Goal: Task Accomplishment & Management: Manage account settings

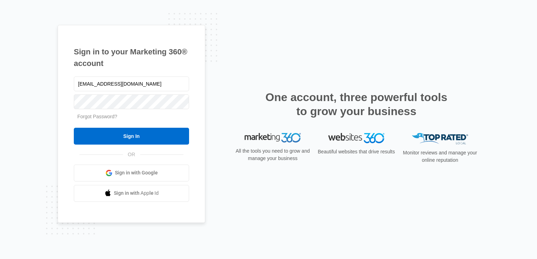
type input "[EMAIL_ADDRESS][DOMAIN_NAME]"
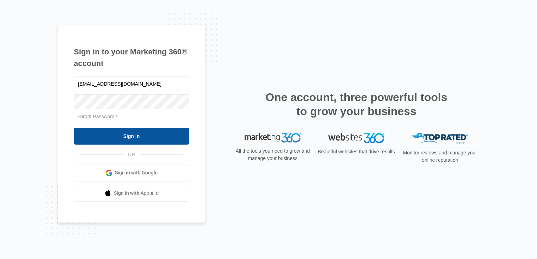
click at [170, 133] on input "Sign In" at bounding box center [131, 136] width 115 height 17
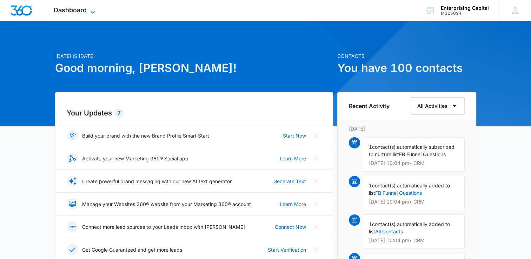
click at [92, 10] on icon at bounding box center [93, 12] width 8 height 8
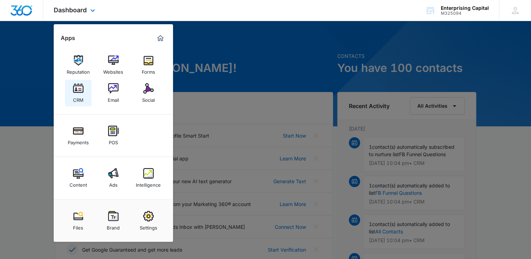
click at [78, 93] on img at bounding box center [78, 88] width 11 height 11
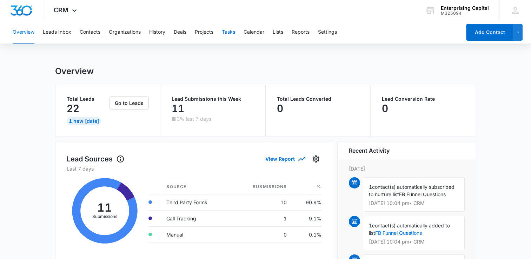
click at [230, 32] on button "Tasks" at bounding box center [228, 32] width 13 height 22
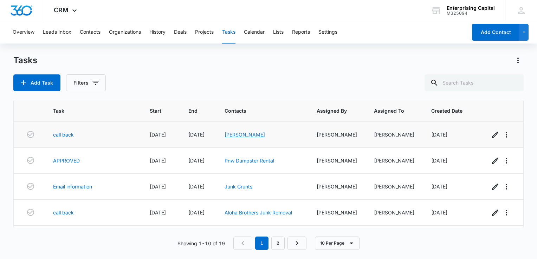
click at [246, 135] on link "[PERSON_NAME]" at bounding box center [244, 135] width 40 height 6
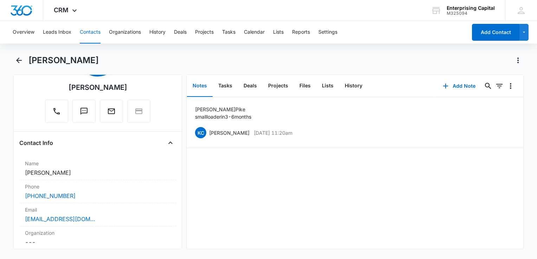
scroll to position [60, 0]
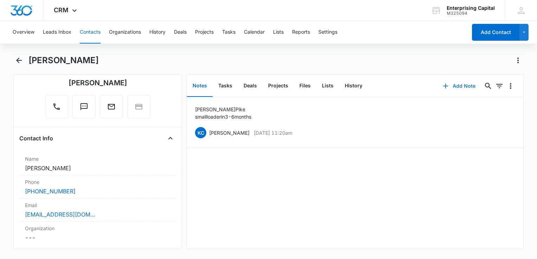
click at [441, 83] on icon "button" at bounding box center [445, 86] width 8 height 8
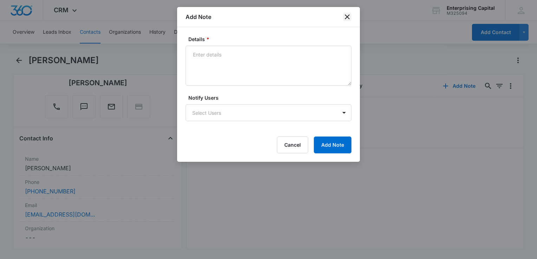
click at [347, 17] on icon "close" at bounding box center [347, 16] width 5 height 5
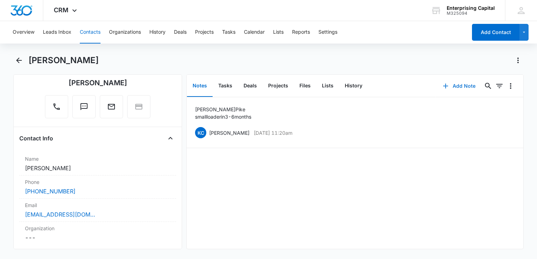
click at [441, 85] on icon "button" at bounding box center [445, 86] width 8 height 8
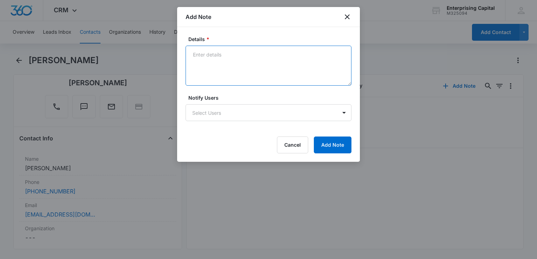
click at [202, 56] on textarea "Details *" at bounding box center [268, 66] width 166 height 40
type textarea "Spring 2026 Small loader"
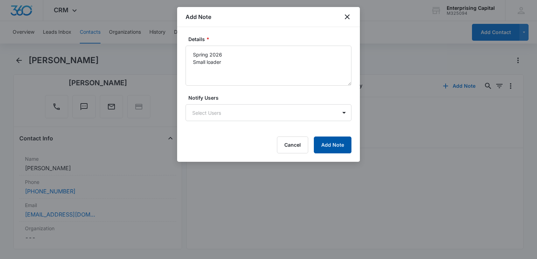
click at [334, 144] on button "Add Note" at bounding box center [333, 145] width 38 height 17
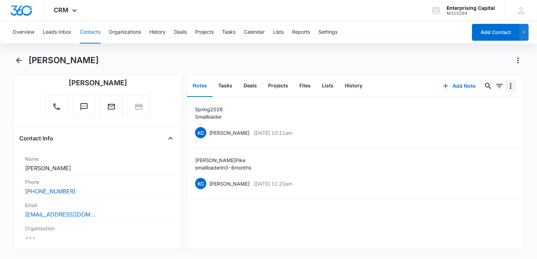
click at [506, 84] on icon "Overflow Menu" at bounding box center [510, 86] width 8 height 8
click at [413, 126] on div "[PERSON_NAME] [PERSON_NAME] [DATE] 10:11am Delete Edit" at bounding box center [355, 132] width 320 height 13
click at [228, 84] on button "Tasks" at bounding box center [224, 86] width 25 height 22
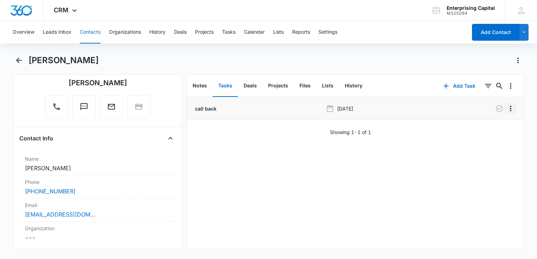
click at [506, 106] on icon "Overflow Menu" at bounding box center [510, 108] width 8 height 8
click at [488, 139] on div "Delete" at bounding box center [486, 138] width 15 height 5
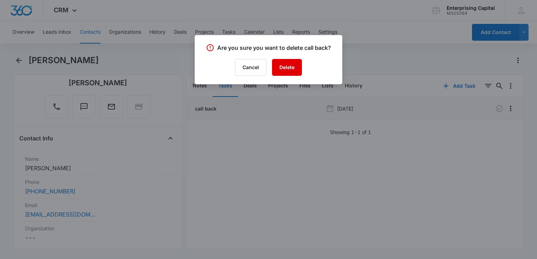
click at [290, 67] on button "Delete" at bounding box center [287, 67] width 30 height 17
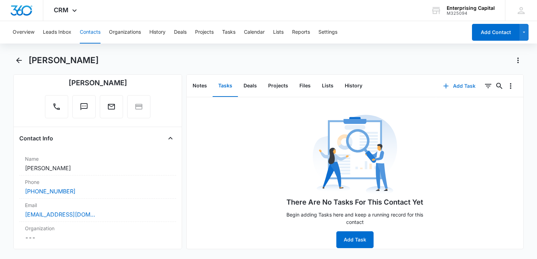
click at [453, 85] on button "Add Task" at bounding box center [459, 86] width 46 height 17
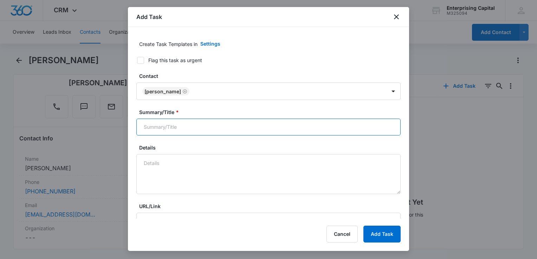
click at [148, 130] on input "Summary/Title *" at bounding box center [268, 127] width 264 height 17
type input "Call back"
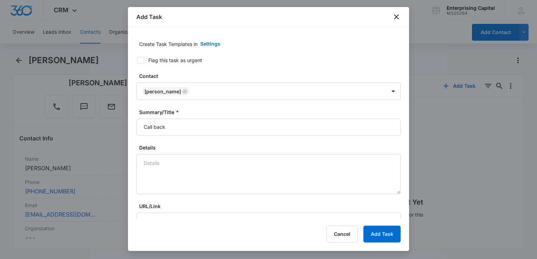
click at [465, 124] on div at bounding box center [268, 129] width 537 height 259
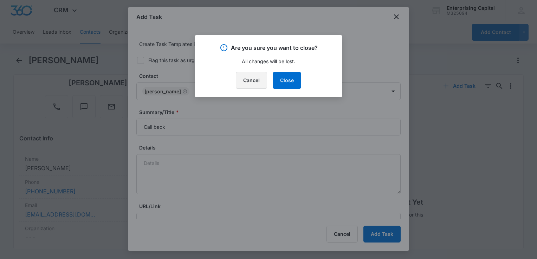
click at [255, 77] on button "Cancel" at bounding box center [251, 80] width 31 height 17
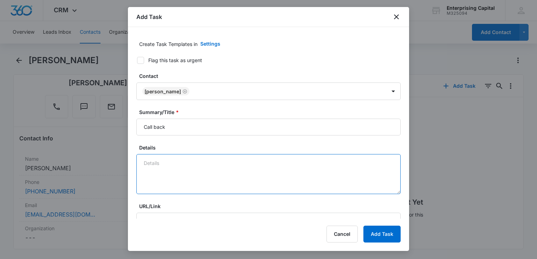
click at [151, 162] on textarea "Details" at bounding box center [268, 174] width 264 height 40
type textarea "Spring 2026"
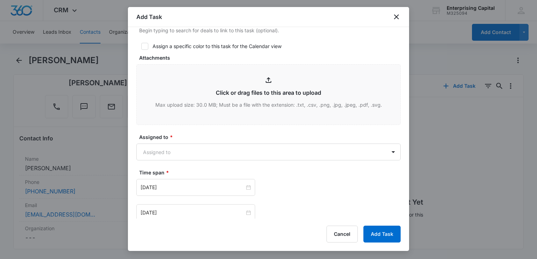
scroll to position [288, 0]
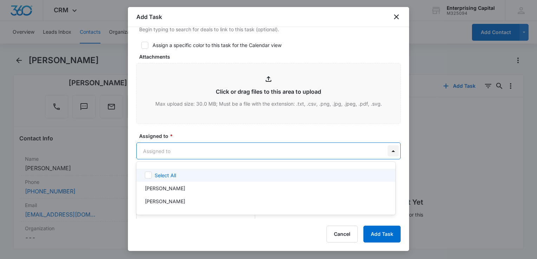
click at [389, 154] on body "CRM Apps Reputation Websites Forms CRM Email Social Payments POS Content Ads In…" at bounding box center [268, 129] width 537 height 259
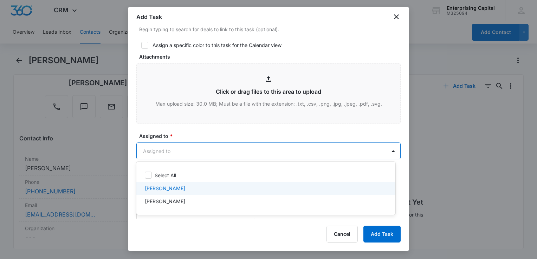
click at [158, 190] on p "[PERSON_NAME]" at bounding box center [165, 188] width 40 height 7
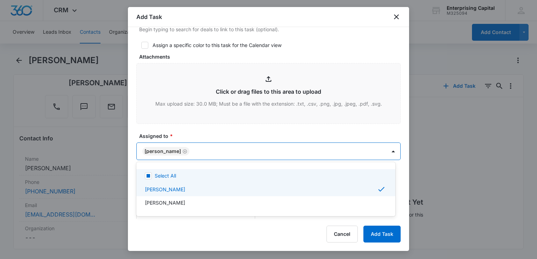
drag, startPoint x: 406, startPoint y: 158, endPoint x: 410, endPoint y: 179, distance: 21.1
click at [410, 179] on div at bounding box center [268, 129] width 537 height 259
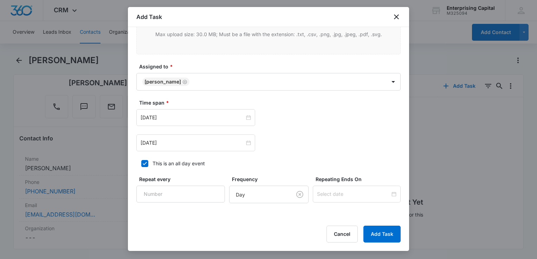
scroll to position [361, 0]
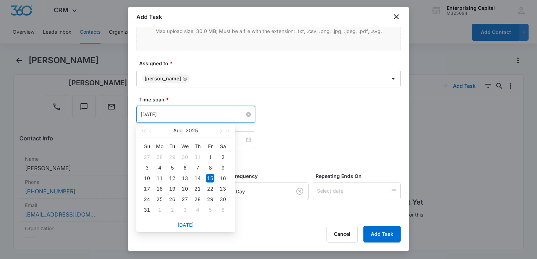
click at [180, 113] on input "[DATE]" at bounding box center [192, 115] width 104 height 8
type input "A"
type input "[DATE]"
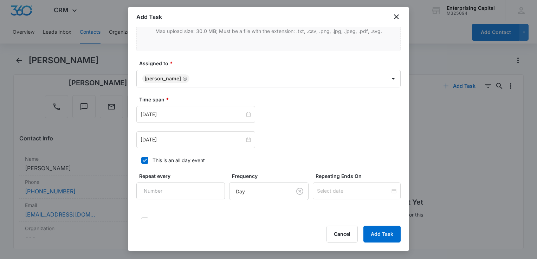
click at [323, 111] on div "[DATE] [DATE] Su Mo Tu We Th Fr Sa 27 28 29 30 31 1 2 3 4 5 6 7 8 9 10 11 12 13…" at bounding box center [268, 114] width 264 height 17
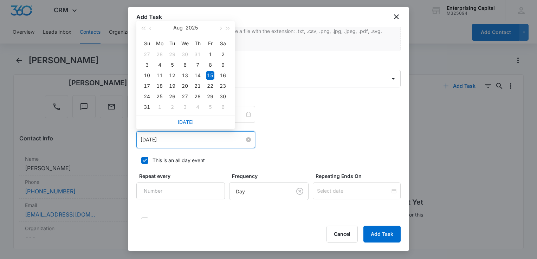
click at [176, 140] on input "[DATE]" at bounding box center [192, 140] width 104 height 8
type input "A"
click at [176, 140] on input at bounding box center [192, 140] width 104 height 8
type input "[DATE]"
click at [310, 98] on label "Time span *" at bounding box center [271, 99] width 264 height 7
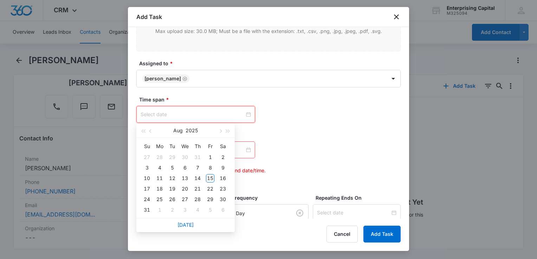
click at [226, 115] on input at bounding box center [192, 115] width 104 height 8
click at [222, 131] on button "button" at bounding box center [220, 131] width 8 height 14
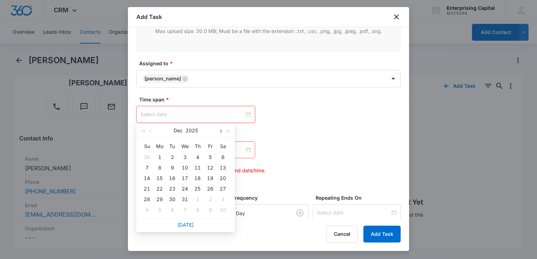
click at [222, 131] on button "button" at bounding box center [220, 131] width 8 height 14
type input "[DATE]"
click at [210, 175] on div "20" at bounding box center [210, 178] width 8 height 8
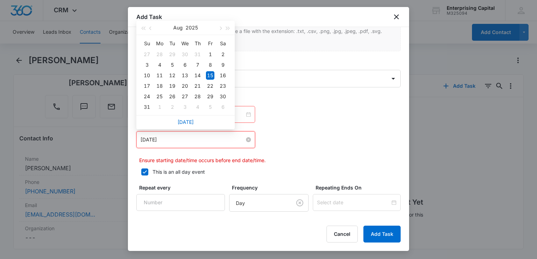
click at [190, 137] on input "[DATE]" at bounding box center [192, 140] width 104 height 8
click at [221, 26] on button "button" at bounding box center [220, 28] width 8 height 14
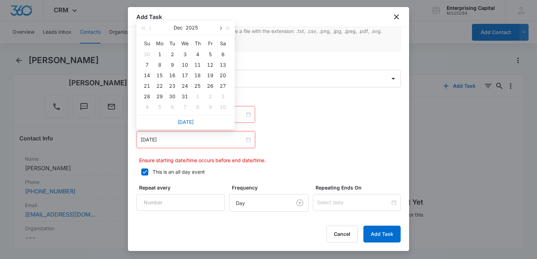
click at [221, 26] on button "button" at bounding box center [220, 28] width 8 height 14
type input "[DATE]"
click at [208, 78] on div "20" at bounding box center [210, 75] width 8 height 8
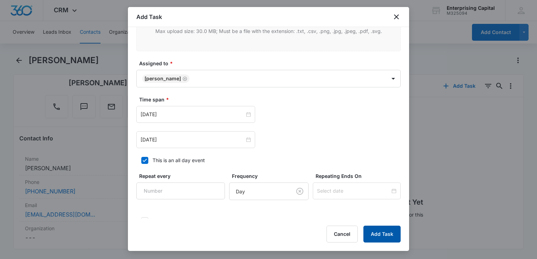
click at [376, 234] on button "Add Task" at bounding box center [381, 234] width 37 height 17
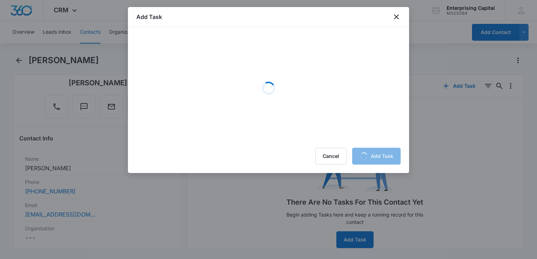
scroll to position [0, 0]
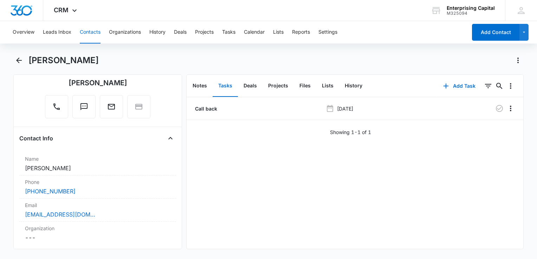
click at [93, 32] on button "Contacts" at bounding box center [90, 32] width 21 height 22
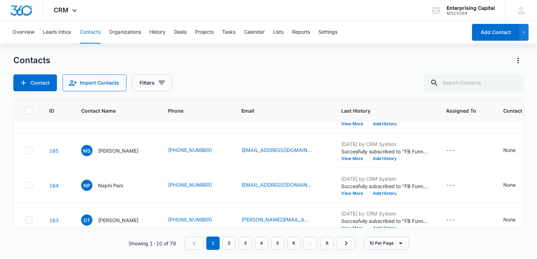
scroll to position [99, 0]
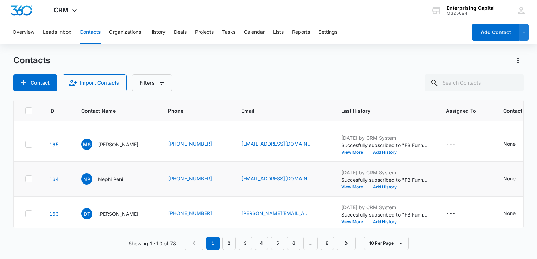
click at [28, 178] on icon at bounding box center [29, 179] width 6 height 6
click at [25, 179] on input "checkbox" at bounding box center [25, 179] width 0 height 0
checkbox input "true"
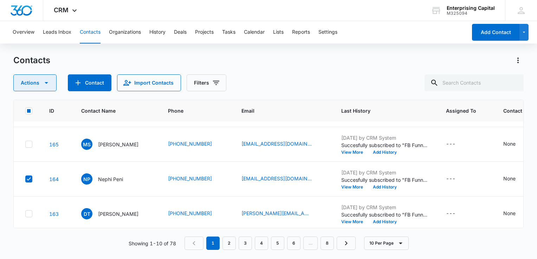
click at [45, 83] on icon "button" at bounding box center [46, 83] width 8 height 8
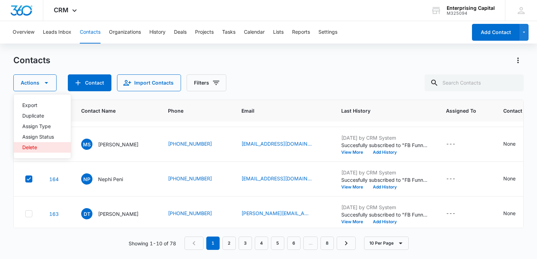
click at [28, 147] on div "Delete" at bounding box center [38, 147] width 32 height 5
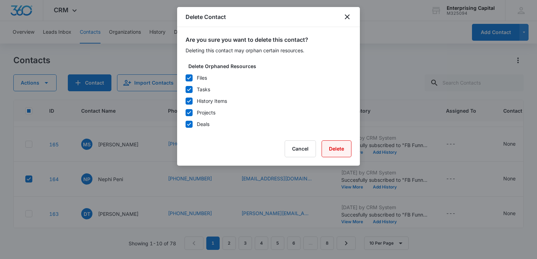
click at [340, 148] on button "Delete" at bounding box center [336, 148] width 30 height 17
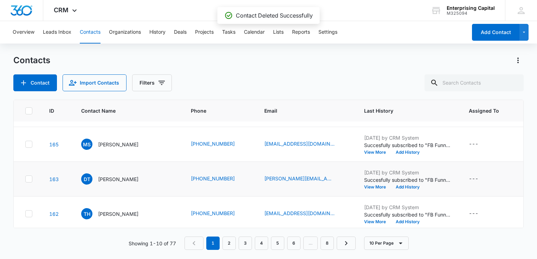
click at [30, 179] on icon at bounding box center [29, 179] width 6 height 6
click at [25, 179] on input "checkbox" at bounding box center [25, 179] width 0 height 0
checkbox input "true"
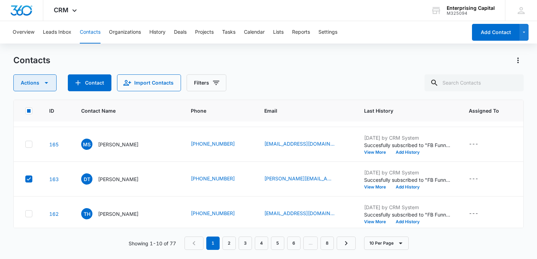
click at [47, 85] on icon "button" at bounding box center [46, 83] width 8 height 8
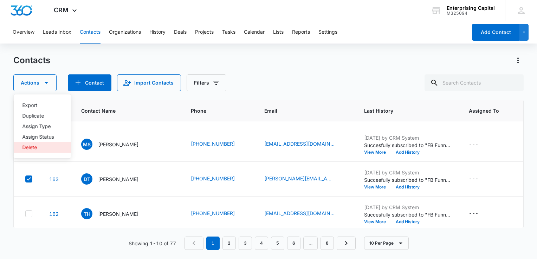
click at [31, 147] on div "Delete" at bounding box center [38, 147] width 32 height 5
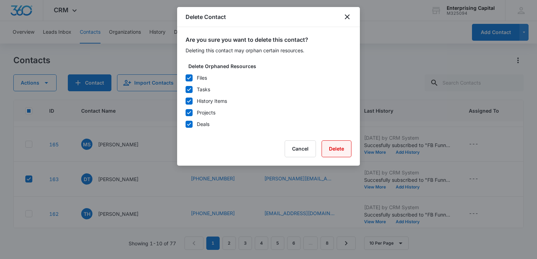
click at [336, 146] on button "Delete" at bounding box center [336, 148] width 30 height 17
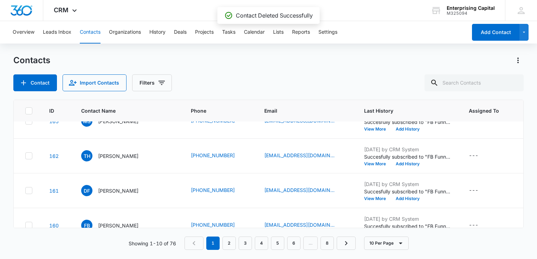
scroll to position [124, 0]
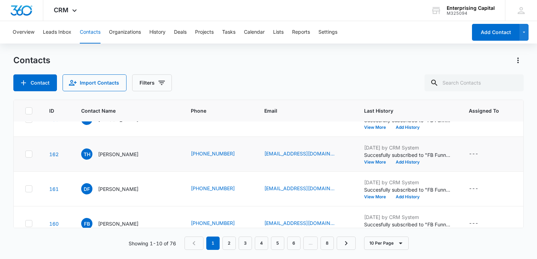
click at [27, 152] on icon at bounding box center [29, 154] width 6 height 6
click at [25, 154] on input "checkbox" at bounding box center [25, 154] width 0 height 0
checkbox input "true"
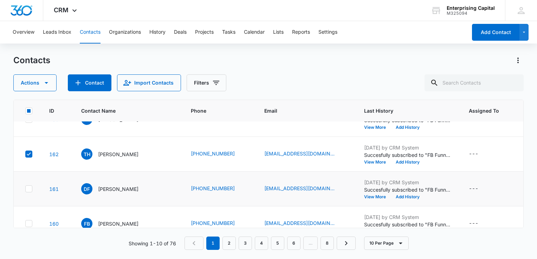
click at [27, 190] on icon at bounding box center [29, 189] width 6 height 6
click at [25, 189] on input "checkbox" at bounding box center [25, 189] width 0 height 0
checkbox input "true"
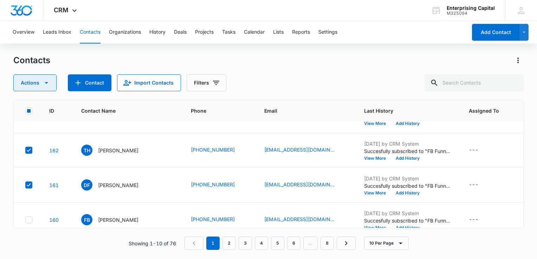
click at [45, 80] on icon "button" at bounding box center [46, 83] width 8 height 8
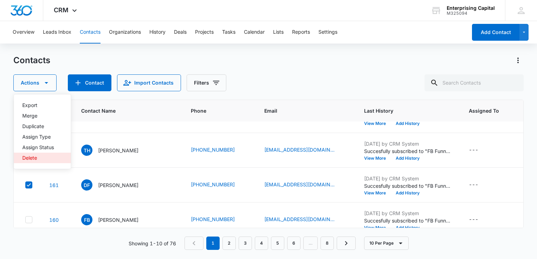
click at [31, 156] on div "Delete" at bounding box center [38, 158] width 32 height 5
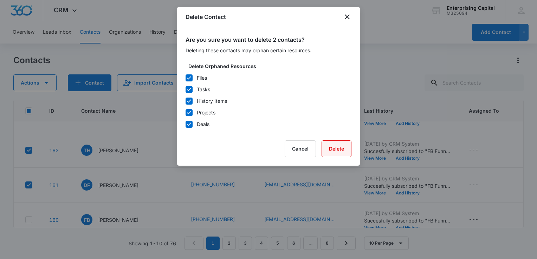
click at [339, 150] on button "Delete" at bounding box center [336, 148] width 30 height 17
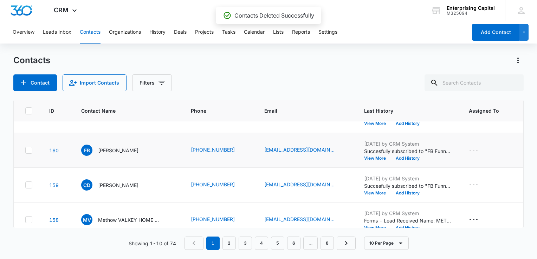
click at [31, 150] on icon at bounding box center [29, 150] width 6 height 6
click at [25, 150] on input "checkbox" at bounding box center [25, 150] width 0 height 0
checkbox input "true"
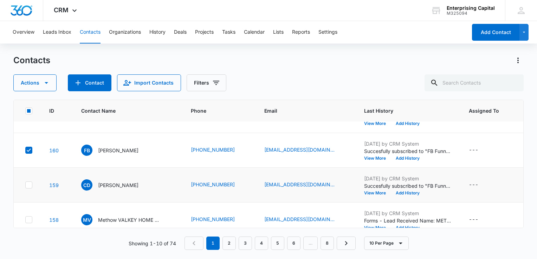
click at [29, 183] on icon at bounding box center [29, 185] width 6 height 6
click at [25, 185] on input "checkbox" at bounding box center [25, 185] width 0 height 0
checkbox input "true"
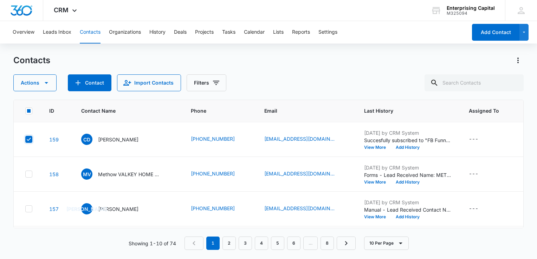
scroll to position [175, 0]
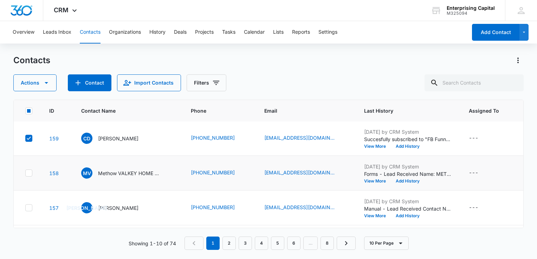
click at [30, 172] on icon at bounding box center [29, 173] width 6 height 6
click at [25, 173] on input "checkbox" at bounding box center [25, 173] width 0 height 0
checkbox input "true"
click at [47, 83] on icon "button" at bounding box center [46, 83] width 8 height 8
click at [33, 145] on div "Delete" at bounding box center [38, 147] width 32 height 5
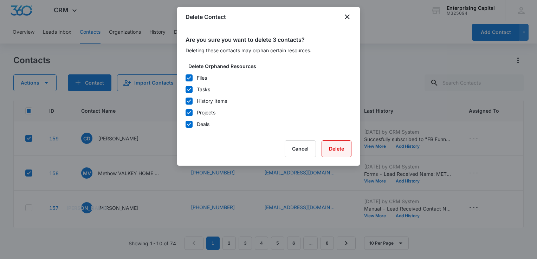
click at [341, 150] on button "Delete" at bounding box center [336, 148] width 30 height 17
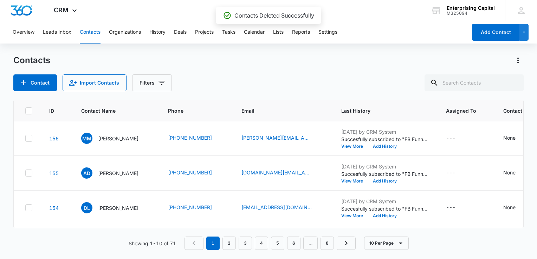
scroll to position [71, 0]
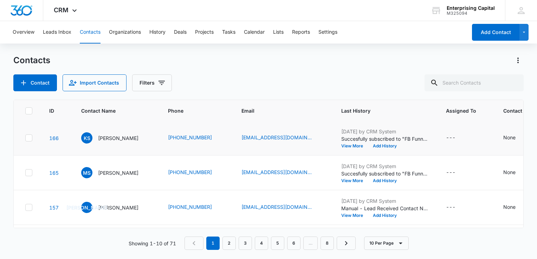
click at [32, 138] on td at bounding box center [27, 138] width 27 height 35
click at [29, 137] on icon at bounding box center [29, 137] width 4 height 3
click at [25, 138] on input "checkbox" at bounding box center [25, 138] width 0 height 0
checkbox input "true"
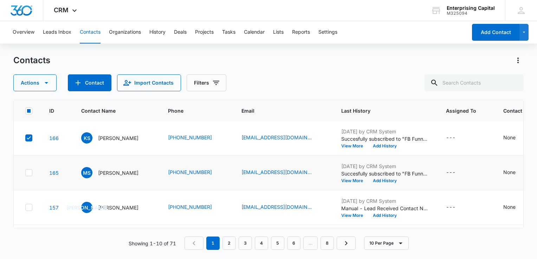
click at [27, 174] on icon at bounding box center [29, 173] width 6 height 6
click at [25, 173] on input "checkbox" at bounding box center [25, 173] width 0 height 0
checkbox input "true"
click at [46, 83] on icon "button" at bounding box center [47, 83] width 4 height 2
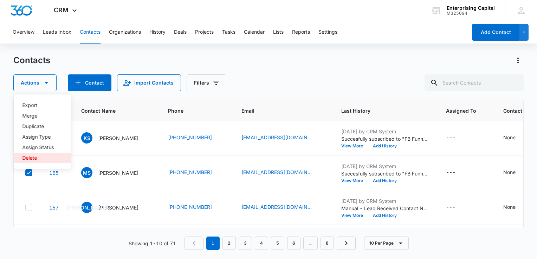
click at [33, 156] on div "Delete" at bounding box center [38, 158] width 32 height 5
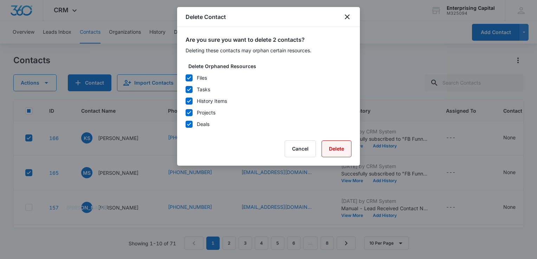
click at [341, 151] on button "Delete" at bounding box center [336, 148] width 30 height 17
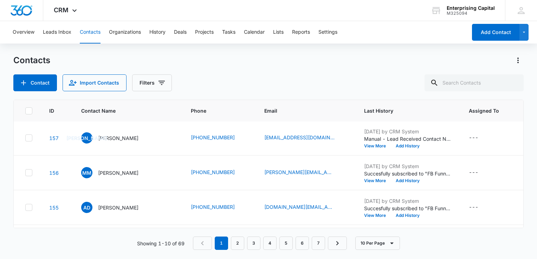
scroll to position [0, 0]
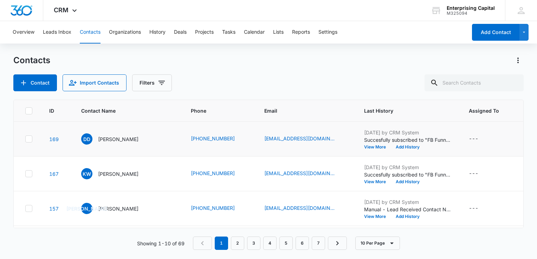
click at [29, 140] on icon at bounding box center [29, 139] width 6 height 6
click at [25, 139] on input "checkbox" at bounding box center [25, 139] width 0 height 0
checkbox input "true"
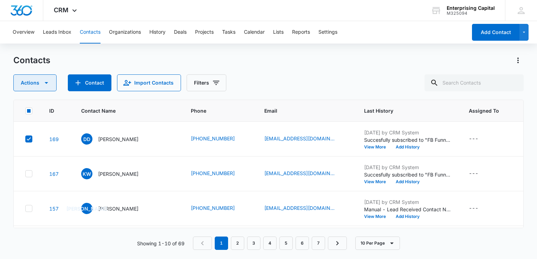
click at [47, 85] on icon "button" at bounding box center [46, 83] width 8 height 8
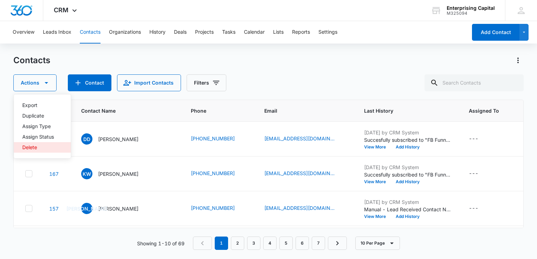
click at [30, 146] on div "Delete" at bounding box center [38, 147] width 32 height 5
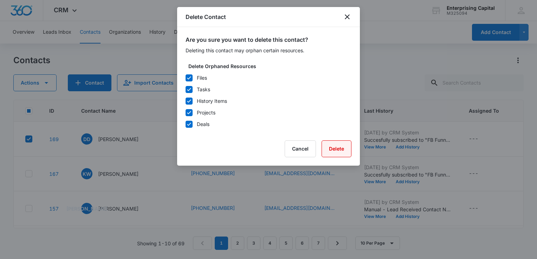
click at [334, 148] on button "Delete" at bounding box center [336, 148] width 30 height 17
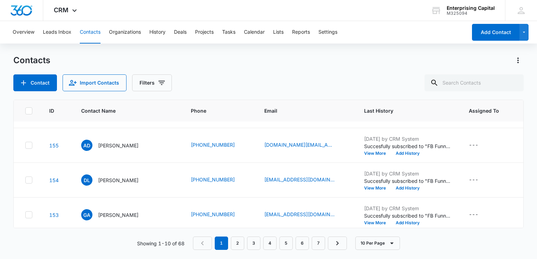
scroll to position [108, 0]
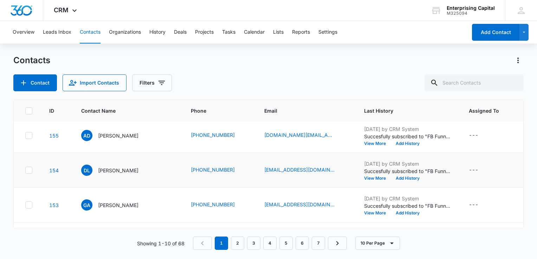
click at [26, 169] on icon at bounding box center [29, 170] width 6 height 6
click at [25, 170] on input "checkbox" at bounding box center [25, 170] width 0 height 0
checkbox input "true"
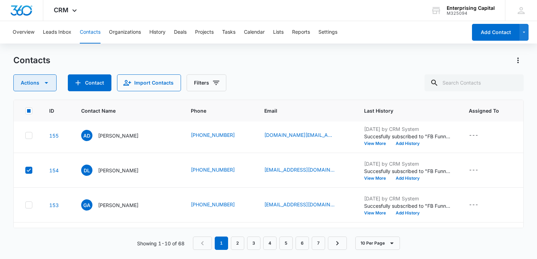
click at [46, 84] on icon "button" at bounding box center [46, 83] width 8 height 8
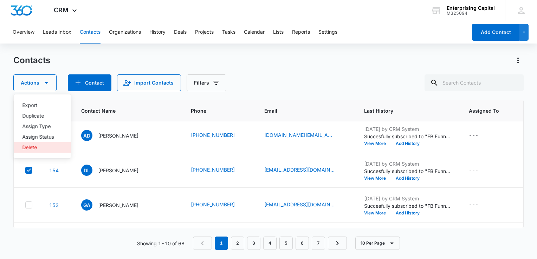
click at [32, 145] on div "Delete" at bounding box center [38, 147] width 32 height 5
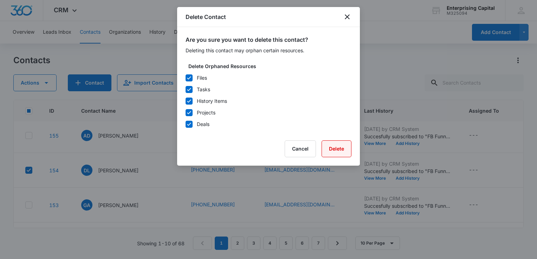
click at [337, 148] on button "Delete" at bounding box center [336, 148] width 30 height 17
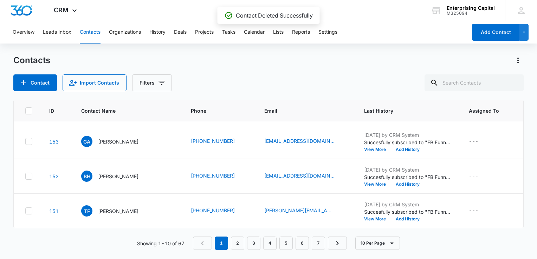
scroll to position [142, 0]
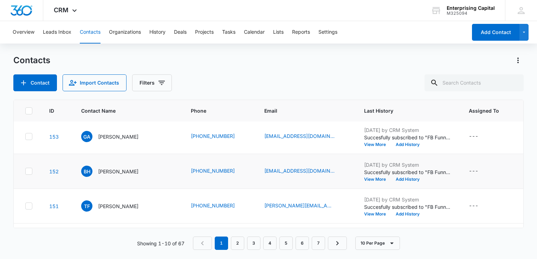
click at [27, 172] on icon at bounding box center [29, 171] width 6 height 6
click at [25, 172] on input "checkbox" at bounding box center [25, 171] width 0 height 0
checkbox input "true"
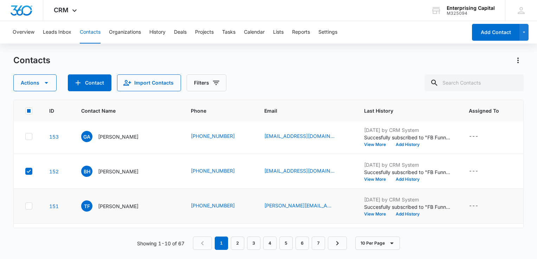
click at [28, 207] on icon at bounding box center [29, 206] width 6 height 6
click at [25, 207] on input "checkbox" at bounding box center [25, 206] width 0 height 0
checkbox input "true"
click at [48, 84] on icon "button" at bounding box center [46, 83] width 8 height 8
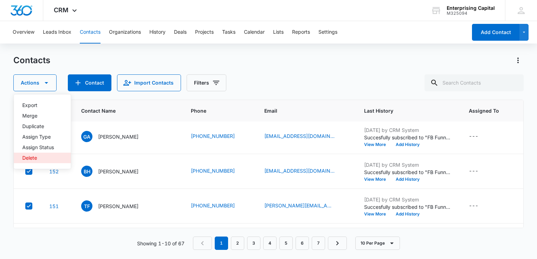
click at [31, 156] on div "Delete" at bounding box center [38, 158] width 32 height 5
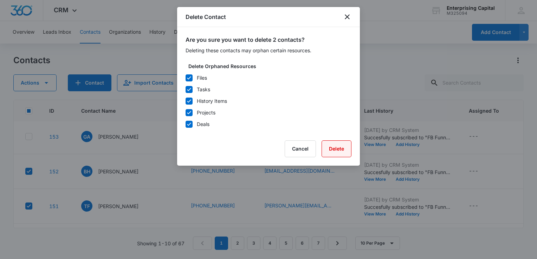
click at [340, 151] on button "Delete" at bounding box center [336, 148] width 30 height 17
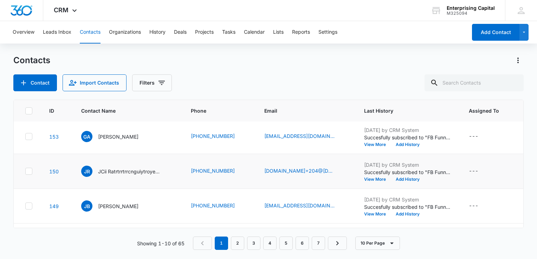
click at [29, 171] on icon at bounding box center [29, 171] width 4 height 3
click at [25, 171] on input "checkbox" at bounding box center [25, 171] width 0 height 0
checkbox input "true"
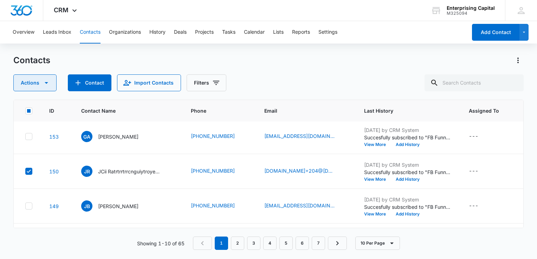
click at [47, 81] on icon "button" at bounding box center [46, 83] width 8 height 8
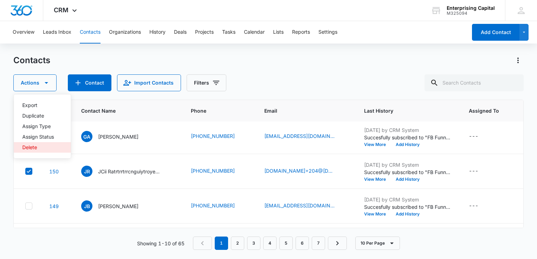
click at [33, 147] on div "Delete" at bounding box center [38, 147] width 32 height 5
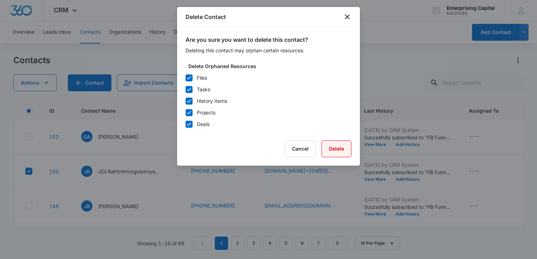
click at [336, 149] on button "Delete" at bounding box center [336, 148] width 30 height 17
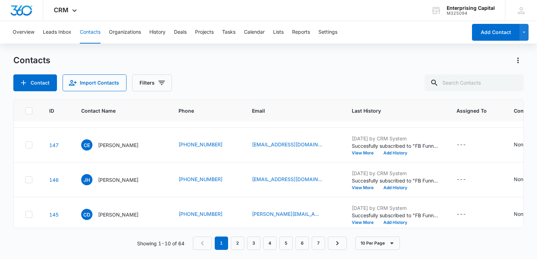
scroll to position [227, 0]
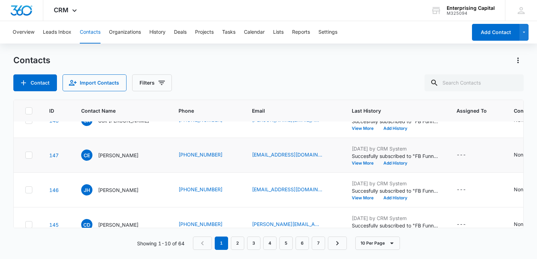
click at [30, 154] on icon at bounding box center [29, 154] width 4 height 3
click at [25, 155] on input "checkbox" at bounding box center [25, 155] width 0 height 0
checkbox input "true"
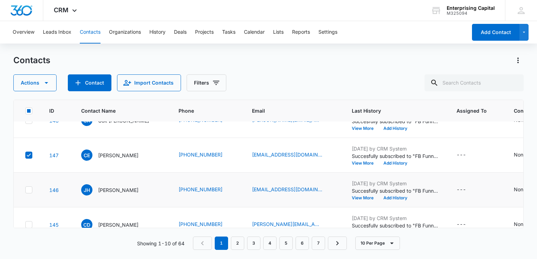
click at [28, 190] on icon at bounding box center [29, 190] width 6 height 6
click at [25, 190] on input "checkbox" at bounding box center [25, 190] width 0 height 0
checkbox input "true"
click at [46, 83] on icon "button" at bounding box center [47, 83] width 4 height 2
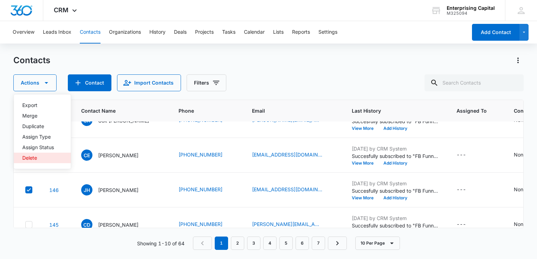
click at [33, 158] on div "Delete" at bounding box center [38, 158] width 32 height 5
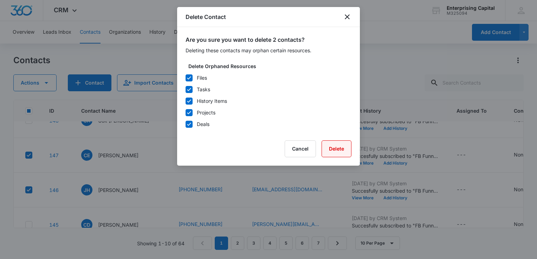
click at [340, 149] on button "Delete" at bounding box center [336, 148] width 30 height 17
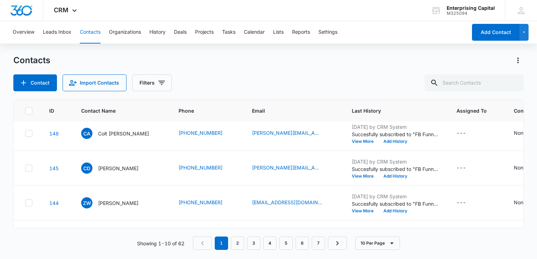
scroll to position [218, 0]
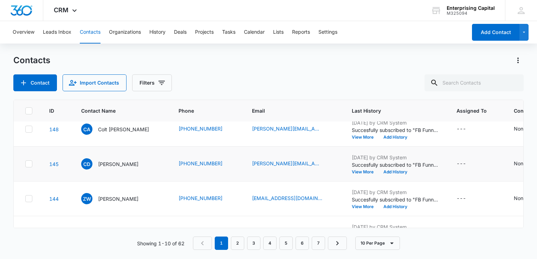
click at [30, 165] on icon at bounding box center [29, 164] width 6 height 6
click at [25, 164] on input "checkbox" at bounding box center [25, 164] width 0 height 0
checkbox input "true"
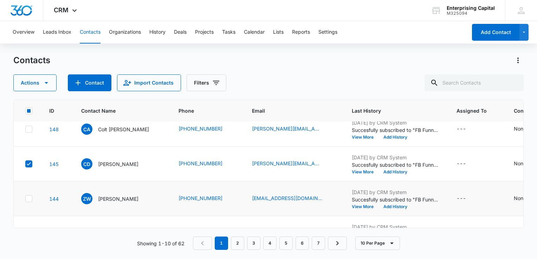
click at [31, 200] on icon at bounding box center [29, 199] width 6 height 6
click at [25, 199] on input "checkbox" at bounding box center [25, 199] width 0 height 0
checkbox input "true"
click at [46, 81] on icon "button" at bounding box center [46, 83] width 8 height 8
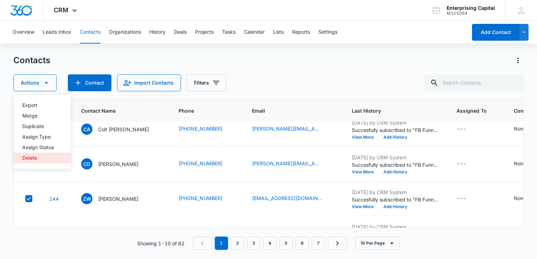
click at [29, 158] on div "Delete" at bounding box center [38, 158] width 32 height 5
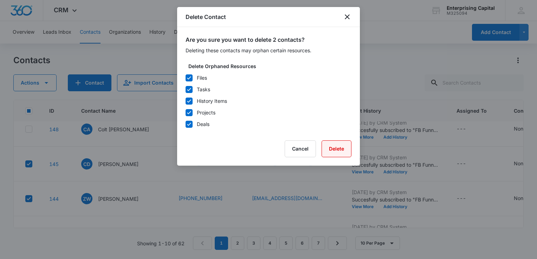
click at [336, 152] on button "Delete" at bounding box center [336, 148] width 30 height 17
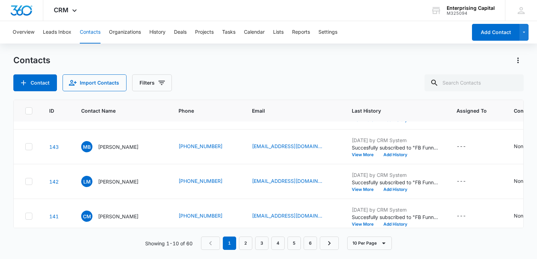
scroll to position [246, 0]
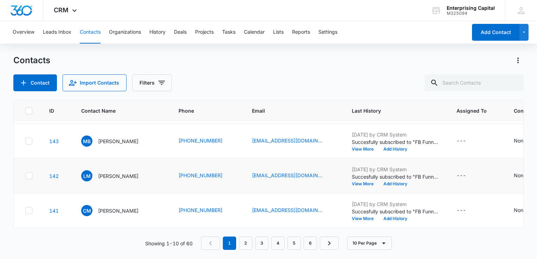
click at [29, 173] on icon at bounding box center [29, 176] width 6 height 6
click at [25, 176] on input "checkbox" at bounding box center [25, 176] width 0 height 0
checkbox input "true"
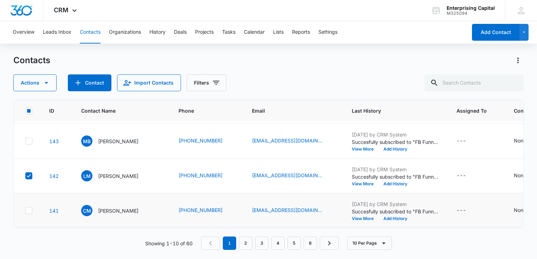
click at [28, 209] on icon at bounding box center [29, 210] width 4 height 3
click at [25, 211] on input "checkbox" at bounding box center [25, 211] width 0 height 0
checkbox input "true"
click at [47, 82] on icon "button" at bounding box center [47, 83] width 4 height 2
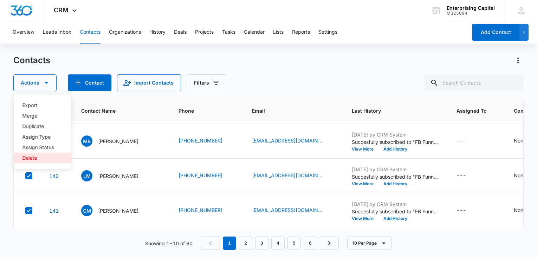
click at [32, 156] on div "Delete" at bounding box center [38, 158] width 32 height 5
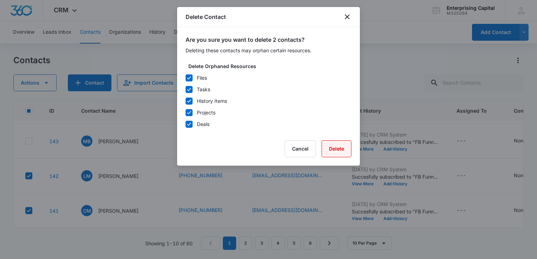
click at [338, 152] on button "Delete" at bounding box center [336, 148] width 30 height 17
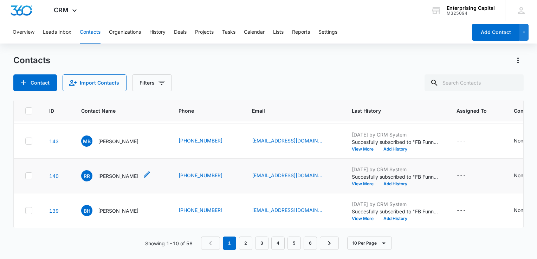
click at [115, 172] on p "[PERSON_NAME]" at bounding box center [118, 175] width 40 height 7
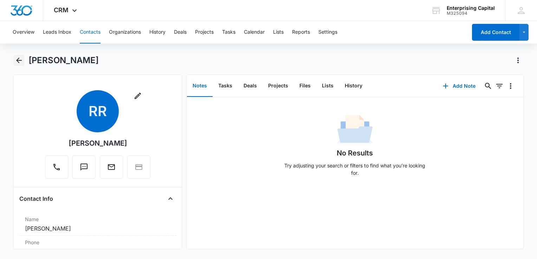
click at [17, 61] on icon "Back" at bounding box center [19, 61] width 6 height 6
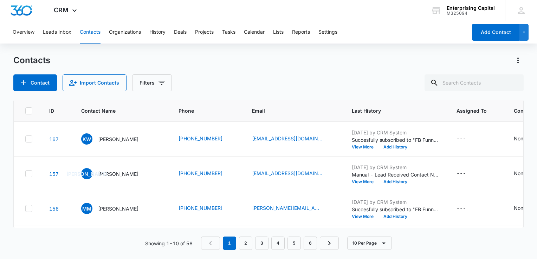
scroll to position [246, 0]
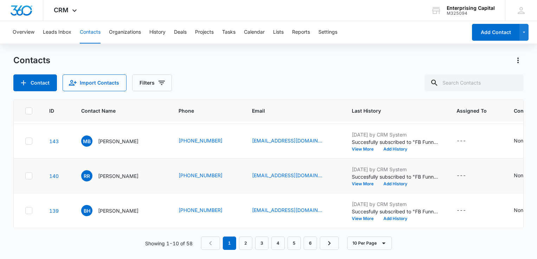
click at [29, 173] on icon at bounding box center [29, 176] width 6 height 6
click at [25, 176] on input "checkbox" at bounding box center [25, 176] width 0 height 0
checkbox input "true"
click at [30, 173] on icon at bounding box center [29, 176] width 6 height 6
click at [25, 176] on input "checkbox" at bounding box center [25, 176] width 0 height 0
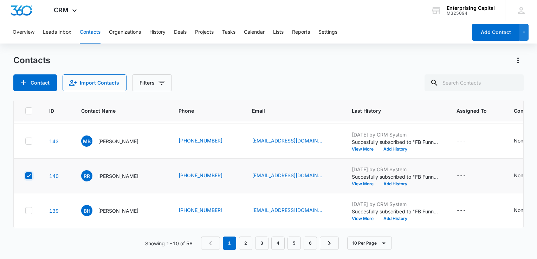
checkbox input "true"
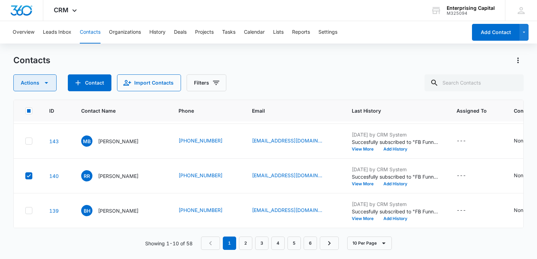
click at [46, 83] on icon "button" at bounding box center [47, 83] width 4 height 2
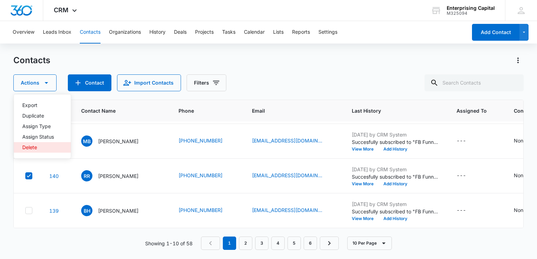
click at [35, 147] on div "Delete" at bounding box center [38, 147] width 32 height 5
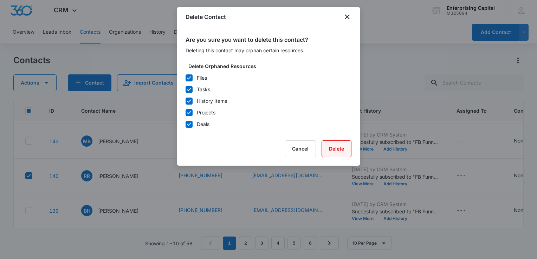
click at [336, 151] on button "Delete" at bounding box center [336, 148] width 30 height 17
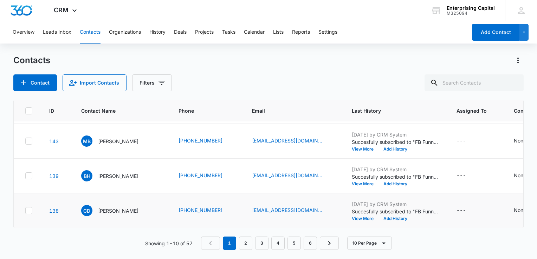
click at [28, 209] on icon at bounding box center [29, 210] width 4 height 3
click at [25, 211] on input "checkbox" at bounding box center [25, 211] width 0 height 0
checkbox input "true"
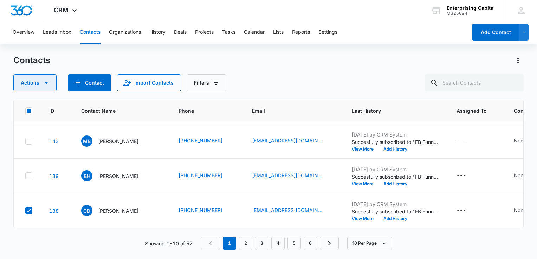
click at [47, 83] on icon "button" at bounding box center [46, 83] width 8 height 8
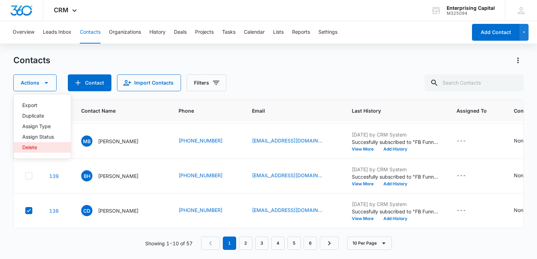
click at [32, 148] on div "Delete" at bounding box center [38, 147] width 32 height 5
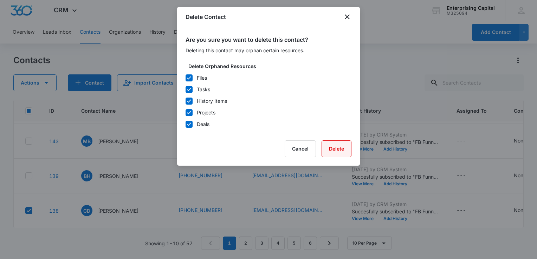
click at [341, 149] on button "Delete" at bounding box center [336, 148] width 30 height 17
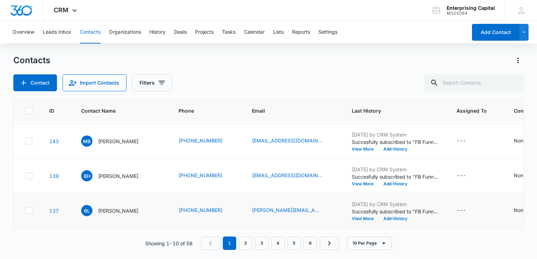
click at [30, 209] on icon at bounding box center [29, 211] width 6 height 6
click at [25, 211] on input "checkbox" at bounding box center [25, 211] width 0 height 0
checkbox input "true"
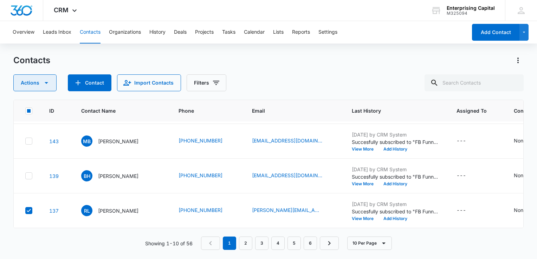
click at [45, 84] on icon "button" at bounding box center [46, 83] width 8 height 8
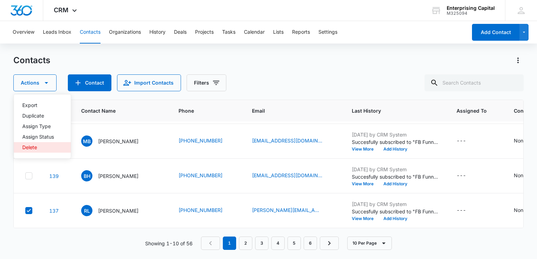
click at [30, 147] on div "Delete" at bounding box center [38, 147] width 32 height 5
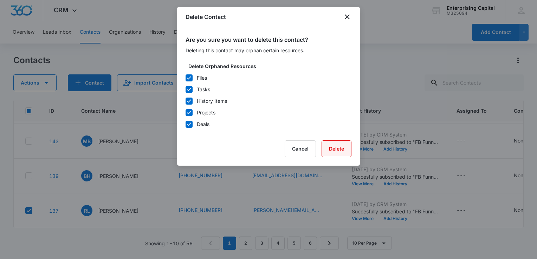
click at [334, 148] on button "Delete" at bounding box center [336, 148] width 30 height 17
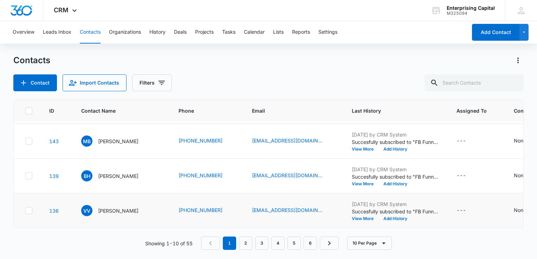
click at [30, 209] on icon at bounding box center [29, 210] width 4 height 3
click at [25, 211] on input "checkbox" at bounding box center [25, 211] width 0 height 0
checkbox input "true"
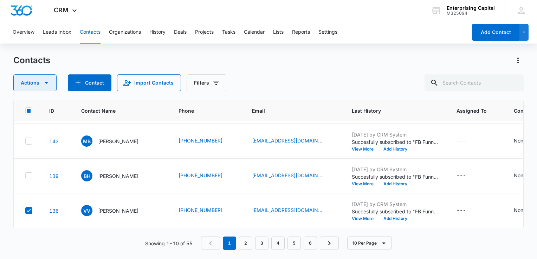
click at [46, 83] on icon "button" at bounding box center [47, 83] width 4 height 2
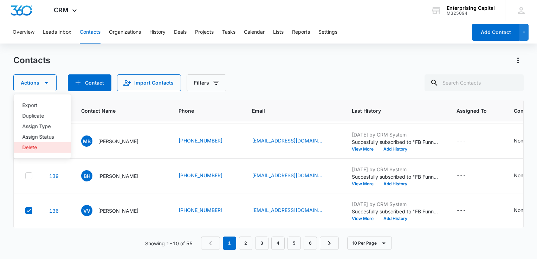
click at [32, 149] on div "Delete" at bounding box center [38, 147] width 32 height 5
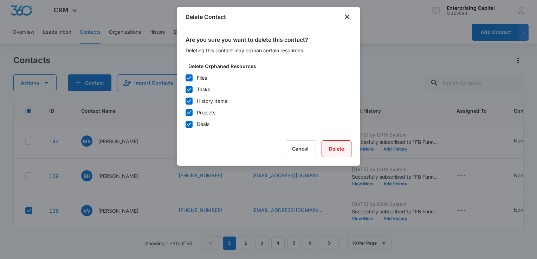
click at [339, 148] on button "Delete" at bounding box center [336, 148] width 30 height 17
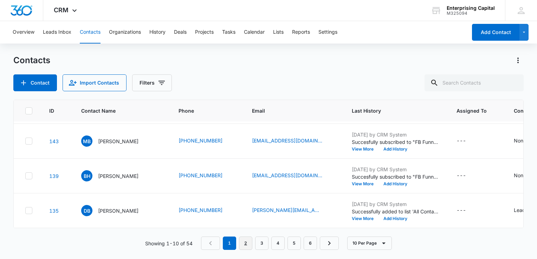
click at [246, 241] on link "2" at bounding box center [245, 243] width 13 height 13
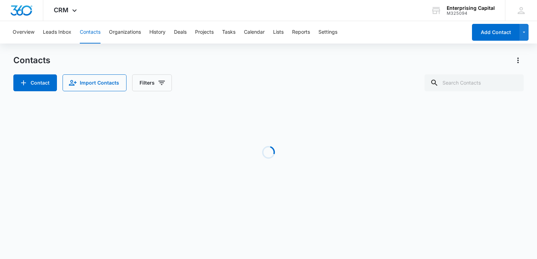
scroll to position [0, 0]
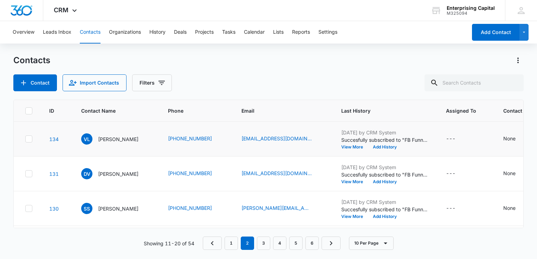
click at [31, 137] on icon at bounding box center [29, 139] width 6 height 6
click at [25, 139] on input "checkbox" at bounding box center [25, 139] width 0 height 0
checkbox input "true"
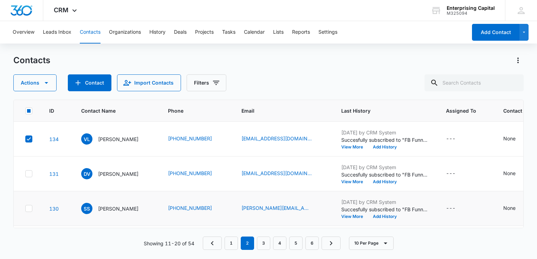
click at [27, 210] on icon at bounding box center [29, 208] width 6 height 6
click at [25, 209] on input "checkbox" at bounding box center [25, 209] width 0 height 0
checkbox input "true"
click at [46, 82] on icon "button" at bounding box center [47, 83] width 4 height 2
click at [30, 156] on div "Delete" at bounding box center [38, 158] width 32 height 5
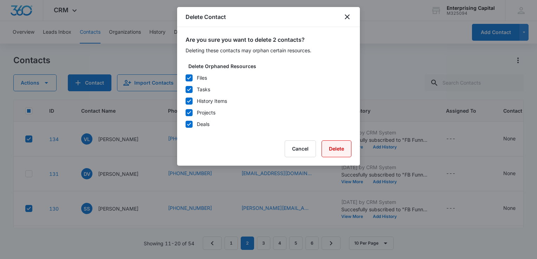
click at [340, 150] on button "Delete" at bounding box center [336, 148] width 30 height 17
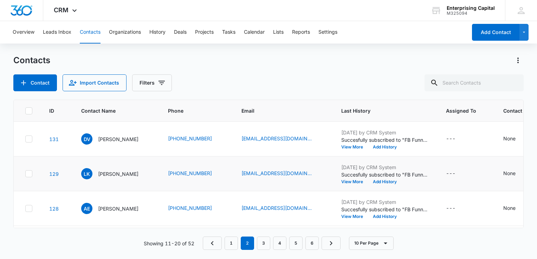
click at [28, 173] on icon at bounding box center [29, 174] width 6 height 6
click at [25, 174] on input "checkbox" at bounding box center [25, 174] width 0 height 0
checkbox input "true"
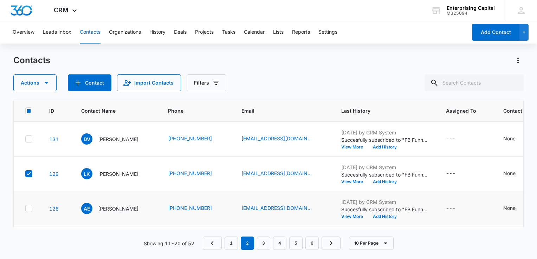
click at [31, 212] on td at bounding box center [27, 208] width 27 height 35
click at [28, 208] on icon at bounding box center [29, 208] width 6 height 6
click at [25, 209] on input "checkbox" at bounding box center [25, 209] width 0 height 0
checkbox input "true"
click at [48, 85] on icon "button" at bounding box center [46, 83] width 8 height 8
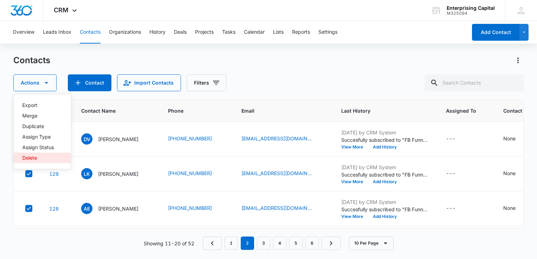
click at [31, 156] on div "Delete" at bounding box center [38, 158] width 32 height 5
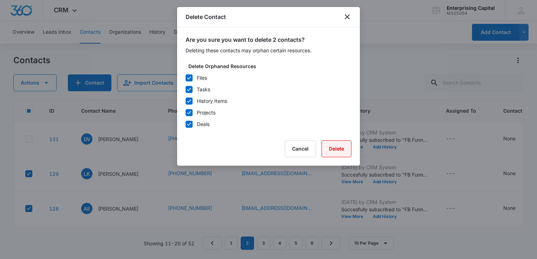
click at [338, 150] on button "Delete" at bounding box center [336, 148] width 30 height 17
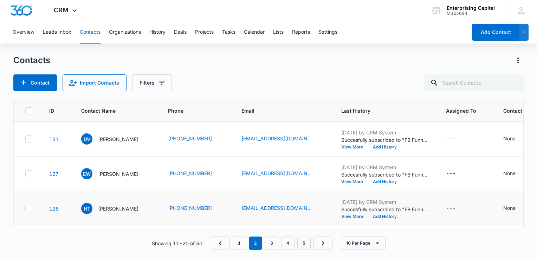
click at [27, 206] on icon at bounding box center [29, 208] width 6 height 6
click at [25, 209] on input "checkbox" at bounding box center [25, 209] width 0 height 0
checkbox input "true"
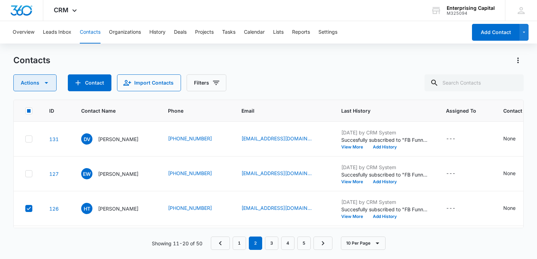
click at [48, 80] on icon "button" at bounding box center [46, 83] width 8 height 8
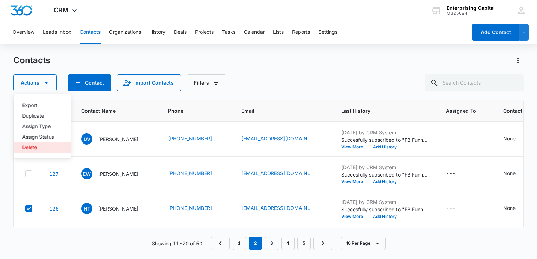
click at [34, 145] on div "Delete" at bounding box center [38, 147] width 32 height 5
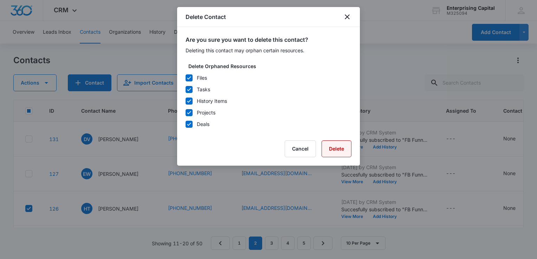
click at [339, 149] on button "Delete" at bounding box center [336, 148] width 30 height 17
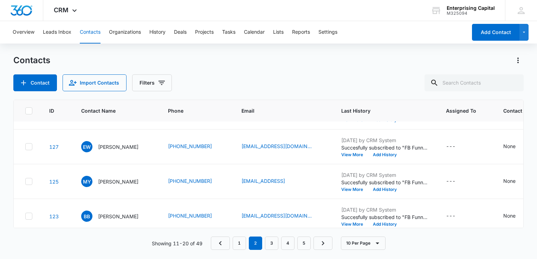
scroll to position [30, 0]
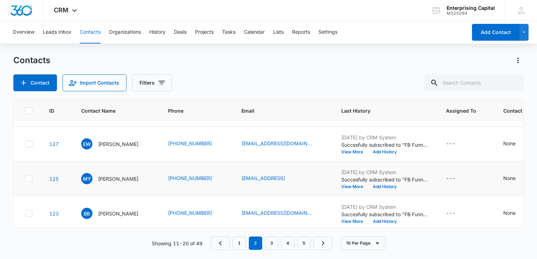
click at [29, 178] on icon at bounding box center [29, 179] width 6 height 6
click at [25, 179] on input "checkbox" at bounding box center [25, 179] width 0 height 0
checkbox input "true"
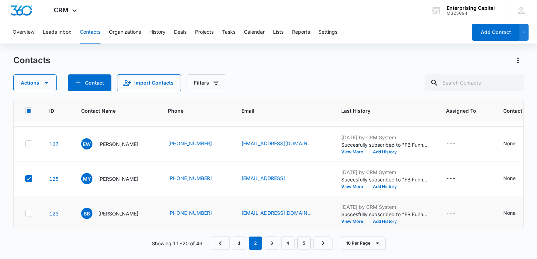
click at [30, 213] on icon at bounding box center [29, 213] width 6 height 6
click at [25, 214] on input "checkbox" at bounding box center [25, 214] width 0 height 0
checkbox input "true"
click at [46, 83] on icon "button" at bounding box center [47, 83] width 4 height 2
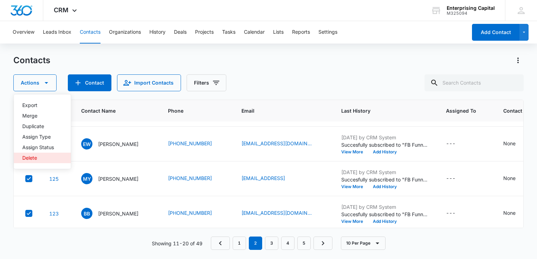
click at [33, 157] on div "Delete" at bounding box center [38, 158] width 32 height 5
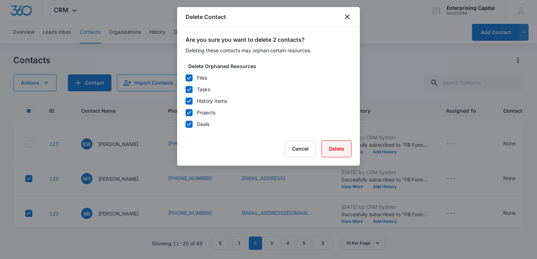
click at [337, 147] on button "Delete" at bounding box center [336, 148] width 30 height 17
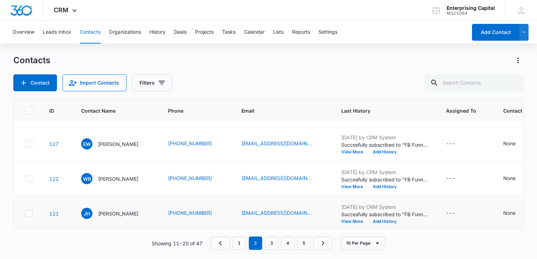
click at [30, 213] on icon at bounding box center [29, 213] width 6 height 6
click at [25, 214] on input "checkbox" at bounding box center [25, 214] width 0 height 0
checkbox input "true"
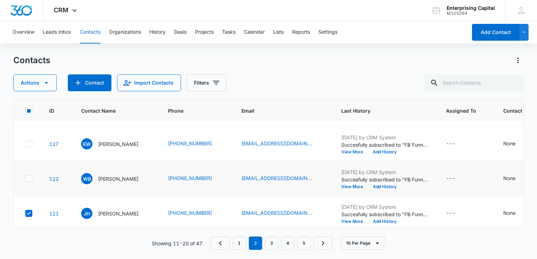
click at [30, 180] on icon at bounding box center [29, 179] width 6 height 6
click at [25, 179] on input "checkbox" at bounding box center [25, 179] width 0 height 0
checkbox input "true"
click at [48, 84] on icon "button" at bounding box center [46, 83] width 8 height 8
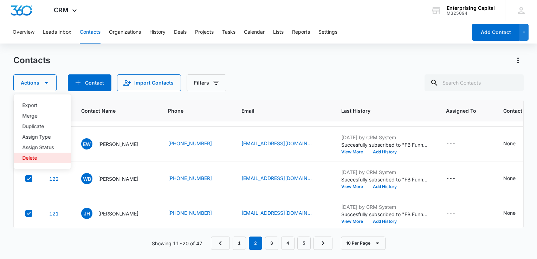
click at [31, 161] on button "Delete" at bounding box center [42, 158] width 57 height 11
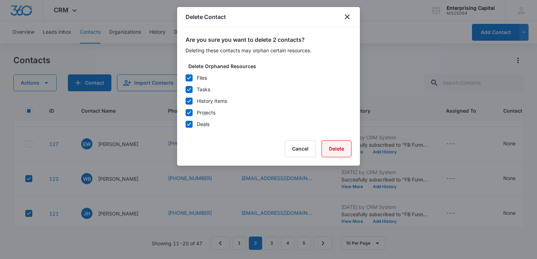
click at [337, 147] on button "Delete" at bounding box center [336, 148] width 30 height 17
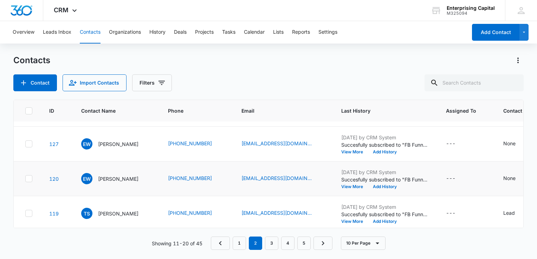
click at [30, 179] on icon at bounding box center [29, 179] width 6 height 6
click at [25, 179] on input "checkbox" at bounding box center [25, 179] width 0 height 0
checkbox input "true"
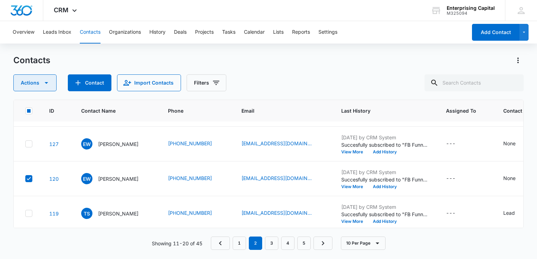
click at [46, 83] on icon "button" at bounding box center [47, 83] width 4 height 2
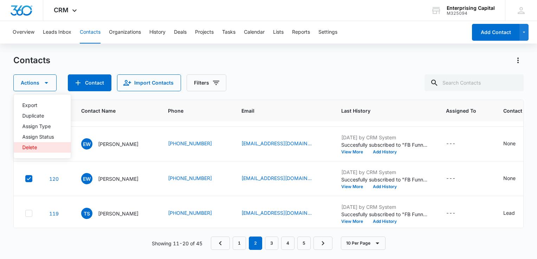
click at [33, 148] on div "Delete" at bounding box center [38, 147] width 32 height 5
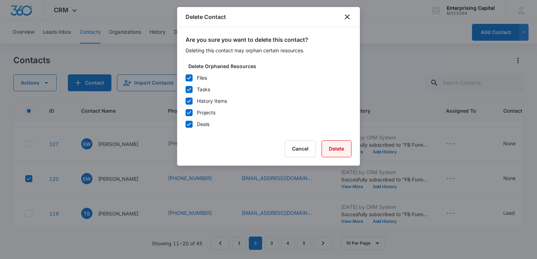
click at [338, 144] on button "Delete" at bounding box center [336, 148] width 30 height 17
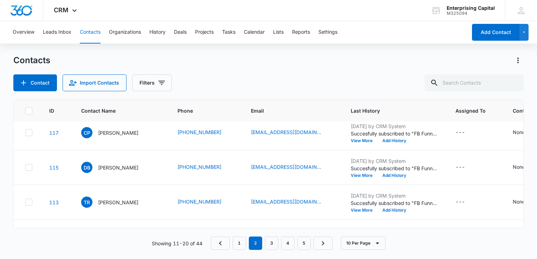
scroll to position [111, 0]
click at [31, 202] on icon at bounding box center [29, 201] width 6 height 6
click at [25, 202] on input "checkbox" at bounding box center [25, 202] width 0 height 0
checkbox input "true"
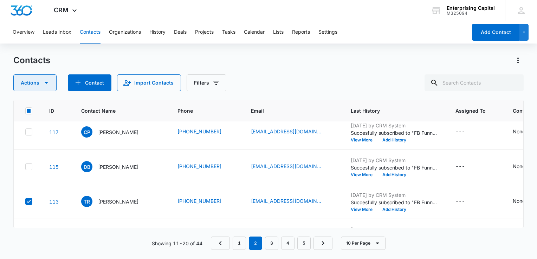
click at [44, 85] on icon "button" at bounding box center [46, 83] width 8 height 8
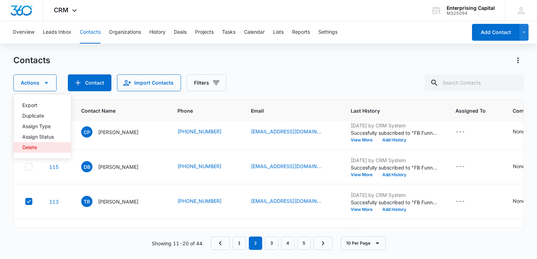
click at [30, 146] on div "Delete" at bounding box center [38, 147] width 32 height 5
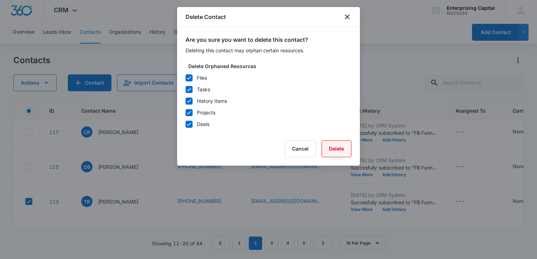
click at [336, 148] on button "Delete" at bounding box center [336, 148] width 30 height 17
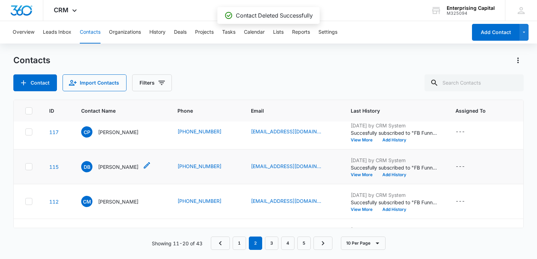
click at [122, 166] on p "[PERSON_NAME]" at bounding box center [118, 166] width 40 height 7
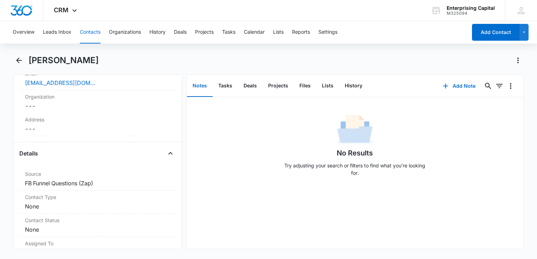
scroll to position [46, 0]
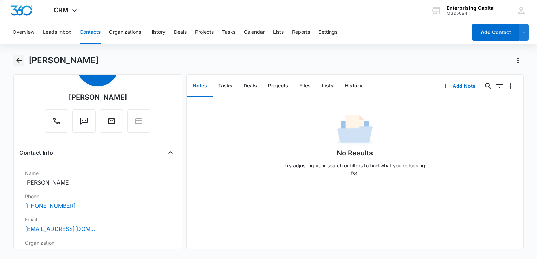
click at [18, 63] on icon "Back" at bounding box center [19, 60] width 8 height 8
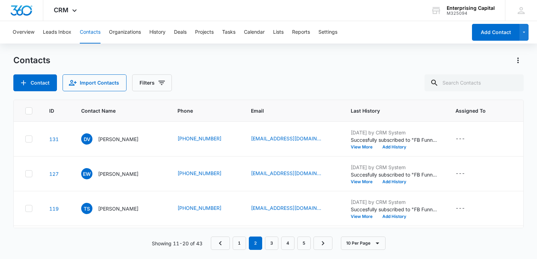
scroll to position [111, 0]
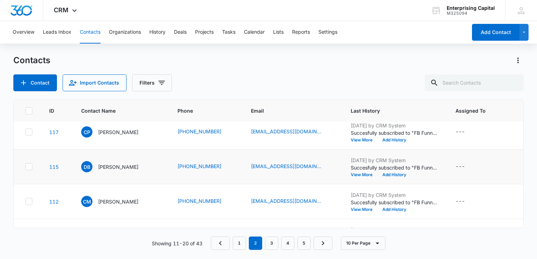
click at [30, 166] on icon at bounding box center [29, 167] width 6 height 6
click at [25, 167] on input "checkbox" at bounding box center [25, 167] width 0 height 0
checkbox input "true"
click at [30, 166] on icon at bounding box center [29, 166] width 4 height 3
click at [25, 167] on input "checkbox" at bounding box center [25, 167] width 0 height 0
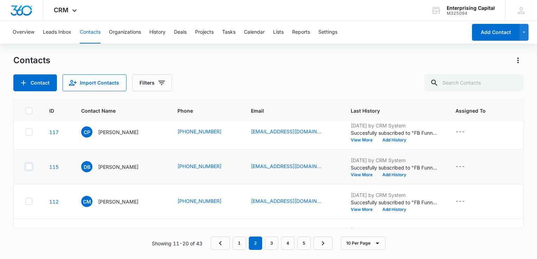
checkbox input "true"
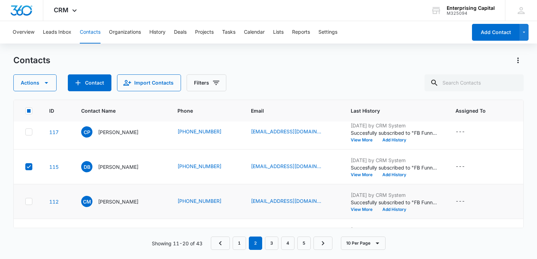
click at [29, 203] on icon at bounding box center [29, 201] width 6 height 6
click at [25, 202] on input "checkbox" at bounding box center [25, 202] width 0 height 0
checkbox input "true"
click at [47, 81] on icon "button" at bounding box center [46, 83] width 8 height 8
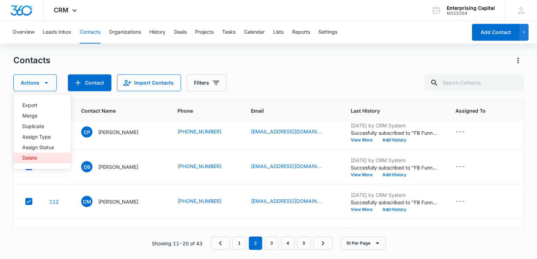
click at [32, 157] on div "Delete" at bounding box center [38, 158] width 32 height 5
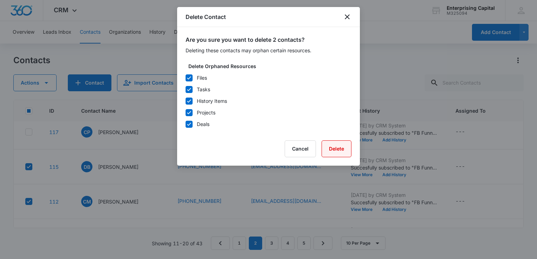
click at [334, 147] on button "Delete" at bounding box center [336, 148] width 30 height 17
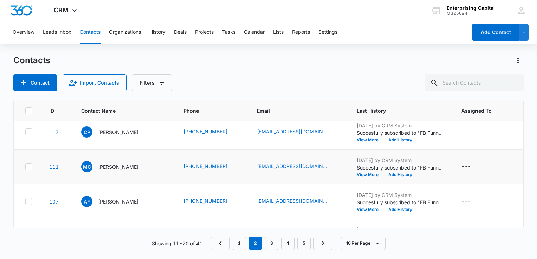
click at [28, 166] on icon at bounding box center [29, 167] width 6 height 6
click at [25, 167] on input "checkbox" at bounding box center [25, 167] width 0 height 0
checkbox input "true"
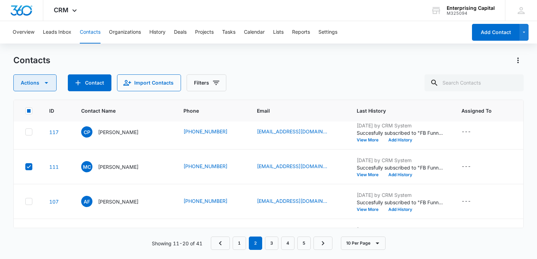
click at [46, 83] on icon "button" at bounding box center [47, 83] width 4 height 2
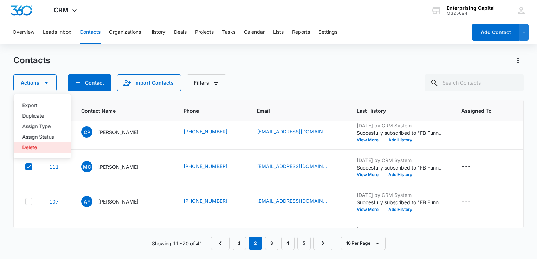
click at [28, 145] on div "Delete" at bounding box center [38, 147] width 32 height 5
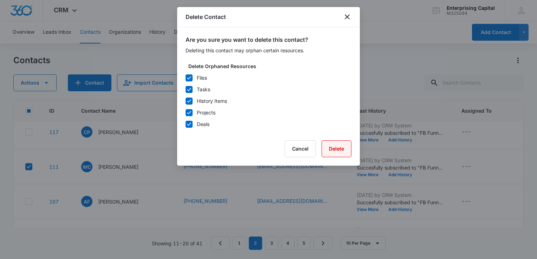
click at [340, 151] on button "Delete" at bounding box center [336, 148] width 30 height 17
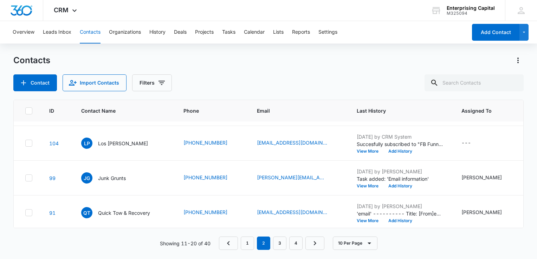
scroll to position [171, 0]
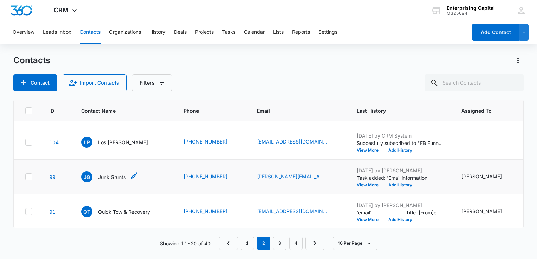
click at [118, 176] on p "Junk Grunts" at bounding box center [112, 177] width 28 height 7
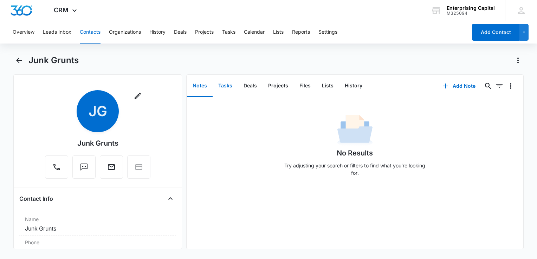
click at [228, 87] on button "Tasks" at bounding box center [224, 86] width 25 height 22
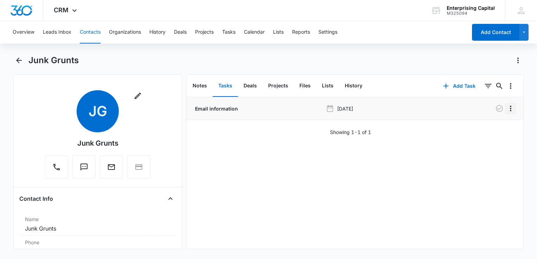
click at [506, 110] on icon "Overflow Menu" at bounding box center [510, 108] width 8 height 8
click at [487, 128] on div "Edit" at bounding box center [486, 128] width 15 height 5
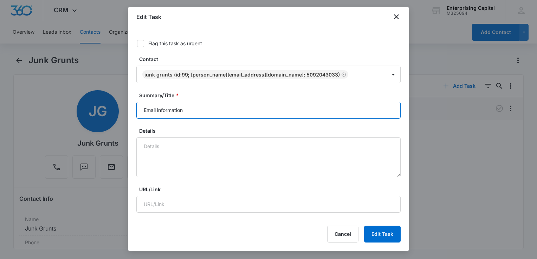
click at [197, 109] on input "Email information" at bounding box center [268, 110] width 264 height 17
type input "E"
type input "call back"
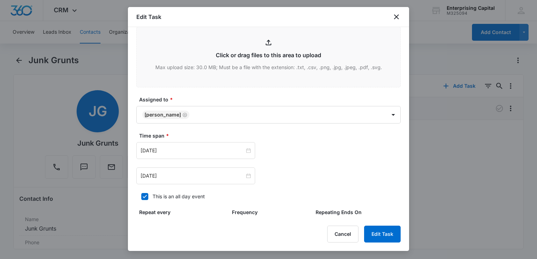
scroll to position [314, 0]
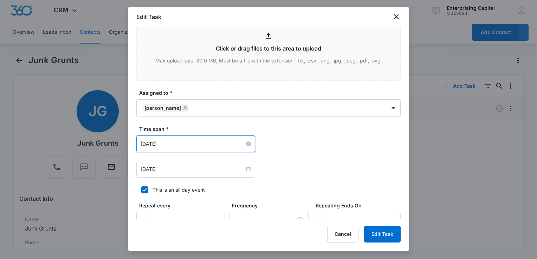
click at [209, 140] on input "[DATE]" at bounding box center [192, 144] width 104 height 8
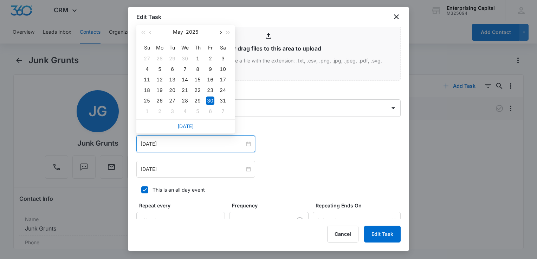
click at [222, 31] on button "button" at bounding box center [220, 32] width 8 height 14
type input "[DATE]"
click at [185, 88] on div "20" at bounding box center [185, 90] width 8 height 8
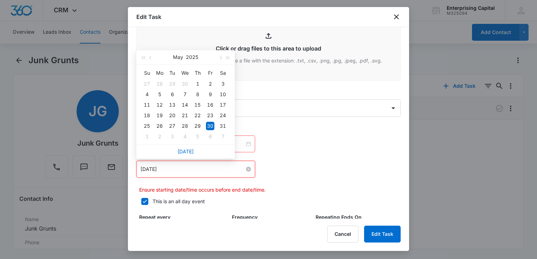
click at [181, 165] on input "[DATE]" at bounding box center [192, 169] width 104 height 8
click at [221, 58] on span "button" at bounding box center [220, 58] width 4 height 4
type input "[DATE]"
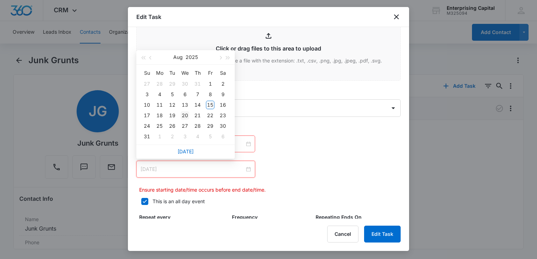
click at [185, 113] on div "20" at bounding box center [185, 115] width 8 height 8
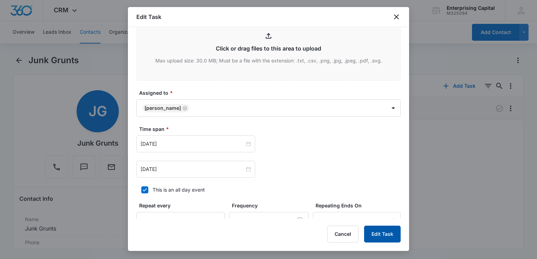
click at [378, 234] on button "Edit Task" at bounding box center [382, 234] width 37 height 17
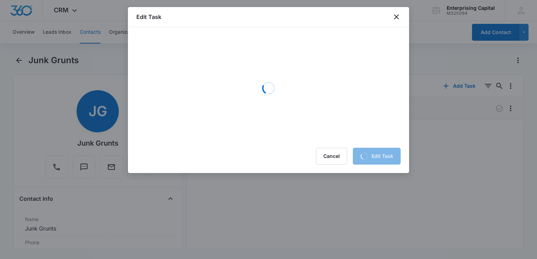
scroll to position [0, 0]
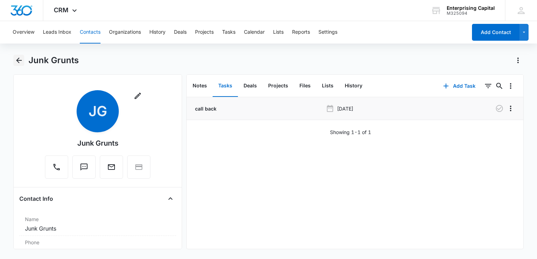
click at [18, 61] on icon "Back" at bounding box center [19, 60] width 8 height 8
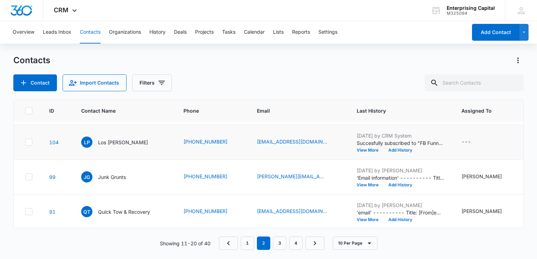
scroll to position [171, 64]
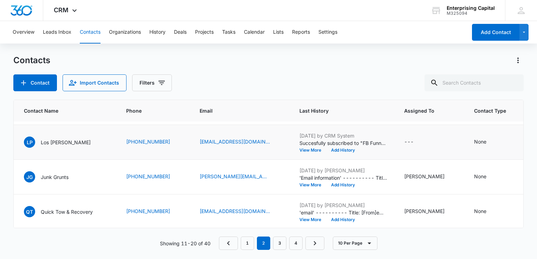
drag, startPoint x: 517, startPoint y: 167, endPoint x: 517, endPoint y: 152, distance: 15.1
click at [517, 152] on tbody "131 DV [PERSON_NAME] [PHONE_NUMBER] [EMAIL_ADDRESS][DOMAIN_NAME] [DATE] by CRM …" at bounding box center [326, 125] width 740 height 348
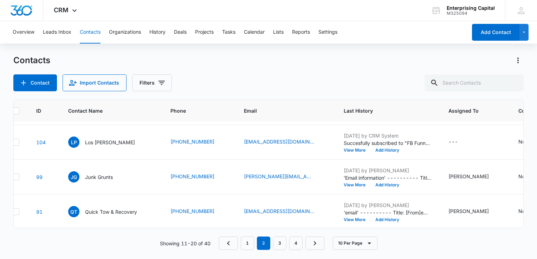
scroll to position [171, 0]
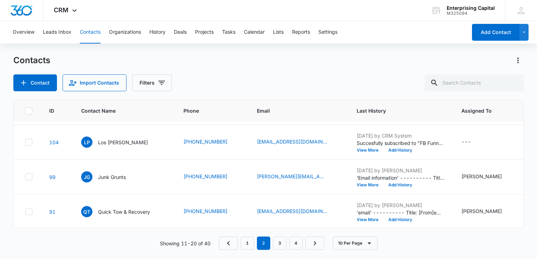
click at [342, 67] on div "Contacts Contact Import Contacts Filters" at bounding box center [268, 73] width 510 height 37
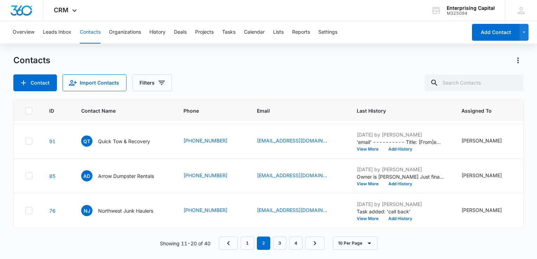
scroll to position [246, 0]
click at [279, 246] on link "3" at bounding box center [279, 243] width 13 height 13
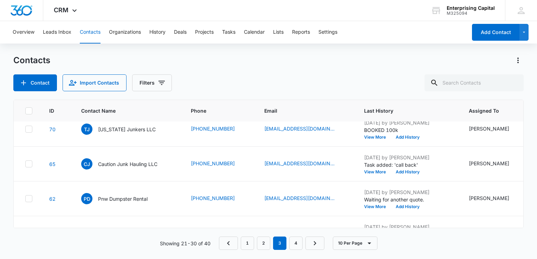
scroll to position [0, 0]
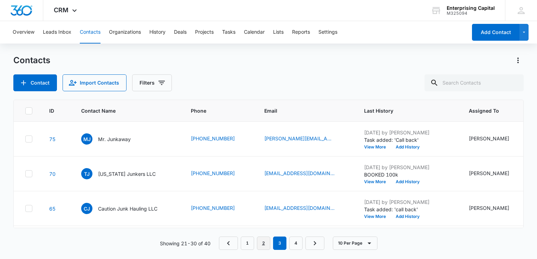
click at [263, 243] on link "2" at bounding box center [263, 243] width 13 height 13
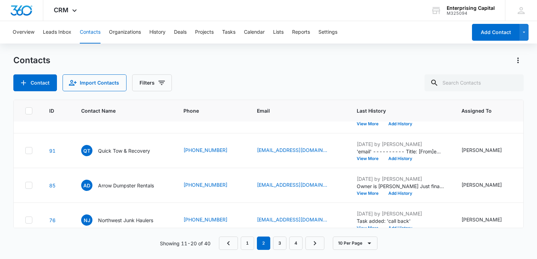
scroll to position [246, 0]
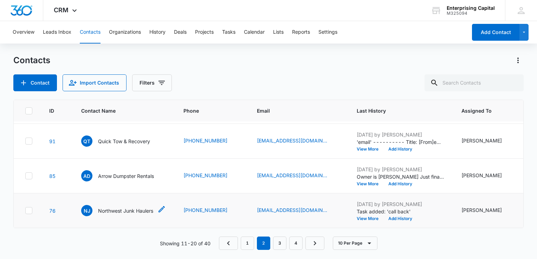
click at [136, 207] on p "Northwest Junk Haulers" at bounding box center [125, 210] width 55 height 7
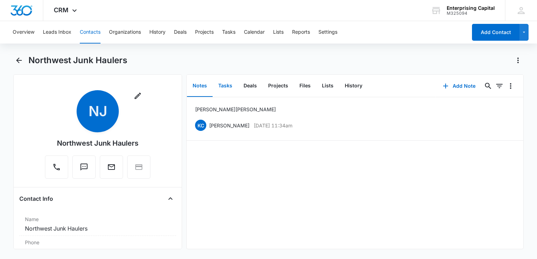
click at [227, 85] on button "Tasks" at bounding box center [224, 86] width 25 height 22
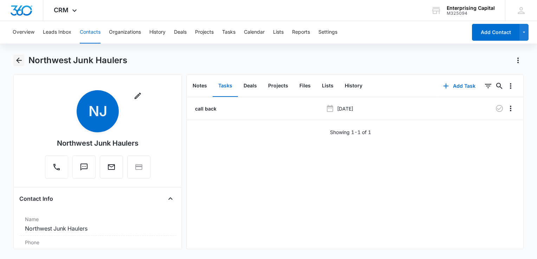
click at [18, 60] on icon "Back" at bounding box center [19, 60] width 8 height 8
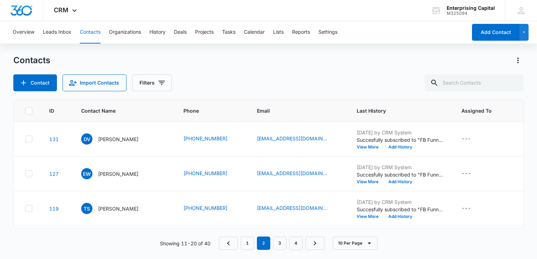
scroll to position [246, 0]
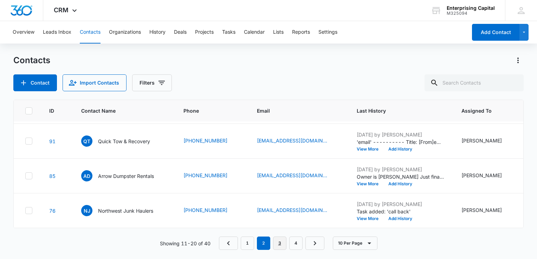
click at [282, 242] on link "3" at bounding box center [279, 243] width 13 height 13
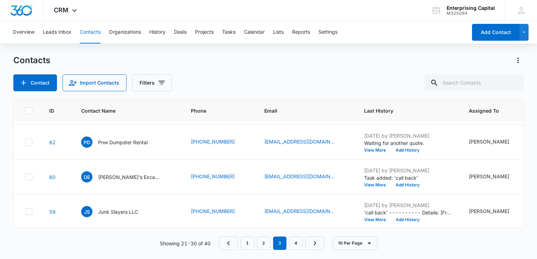
scroll to position [102, 0]
click at [124, 174] on p "[PERSON_NAME]'s Excavating" at bounding box center [129, 176] width 63 height 7
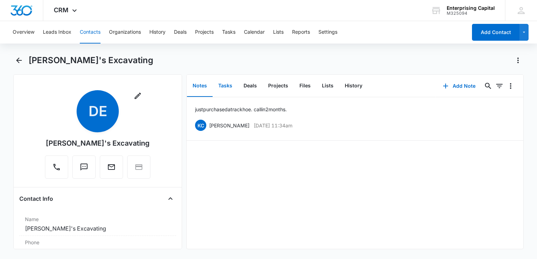
click at [225, 84] on button "Tasks" at bounding box center [224, 86] width 25 height 22
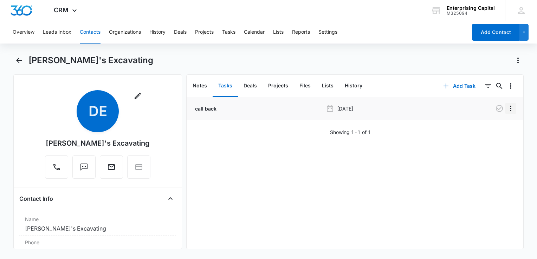
click at [506, 107] on icon "Overflow Menu" at bounding box center [510, 108] width 8 height 8
click at [488, 129] on div "Edit" at bounding box center [486, 128] width 15 height 5
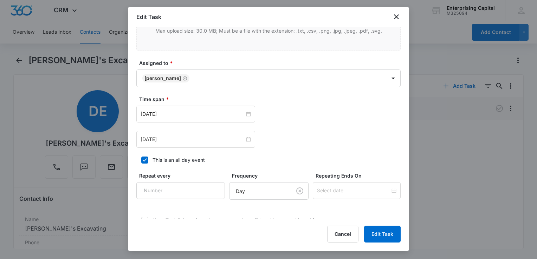
scroll to position [350, 0]
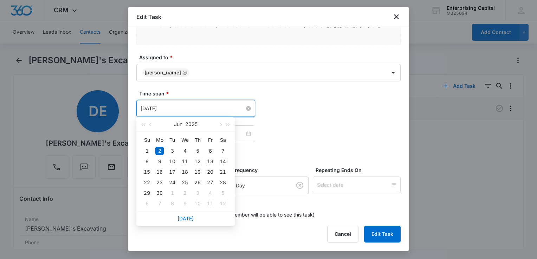
click at [230, 109] on input "[DATE]" at bounding box center [192, 109] width 104 height 8
click at [221, 125] on span "button" at bounding box center [220, 125] width 4 height 4
type input "[DATE]"
click at [162, 183] on div "18" at bounding box center [159, 182] width 8 height 8
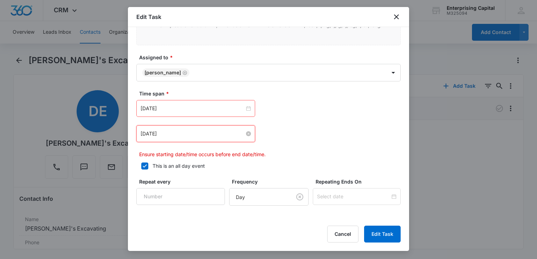
click at [205, 133] on input "[DATE]" at bounding box center [192, 134] width 104 height 8
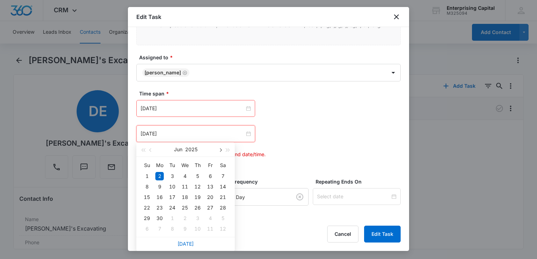
click at [221, 151] on span "button" at bounding box center [220, 151] width 4 height 4
type input "[DATE]"
click at [162, 204] on div "18" at bounding box center [159, 208] width 8 height 8
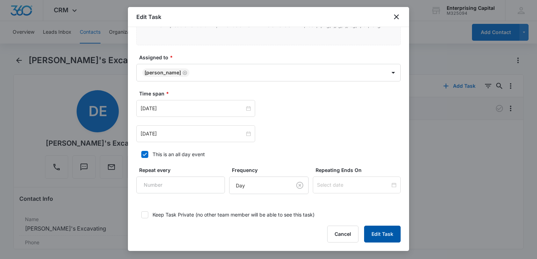
click at [385, 236] on button "Edit Task" at bounding box center [382, 234] width 37 height 17
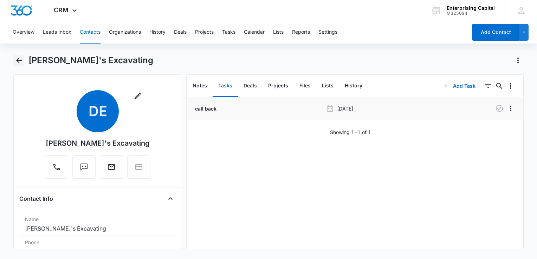
click at [19, 64] on icon "Back" at bounding box center [19, 60] width 8 height 8
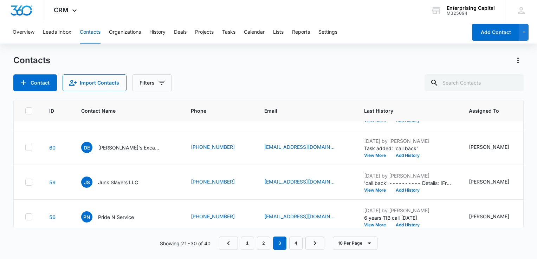
scroll to position [132, 0]
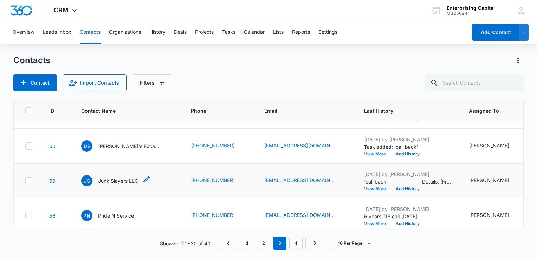
click at [123, 180] on p "Junk Slayers LLC" at bounding box center [118, 180] width 40 height 7
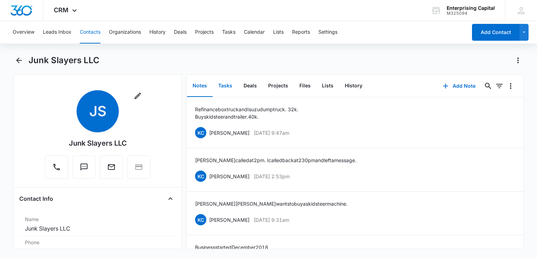
click at [225, 83] on button "Tasks" at bounding box center [224, 86] width 25 height 22
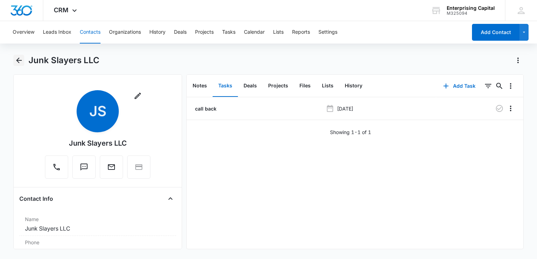
click at [19, 59] on icon "Back" at bounding box center [19, 60] width 8 height 8
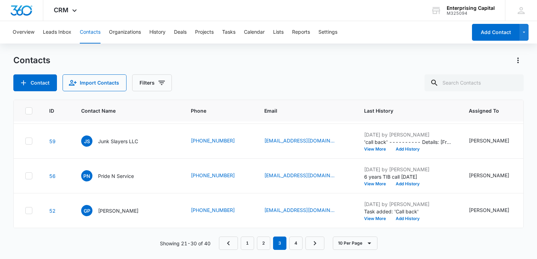
scroll to position [181, 0]
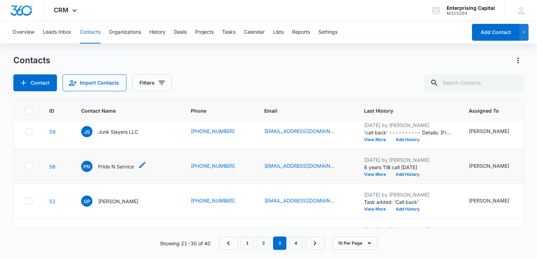
click at [126, 166] on p "Pride N Service" at bounding box center [116, 166] width 36 height 7
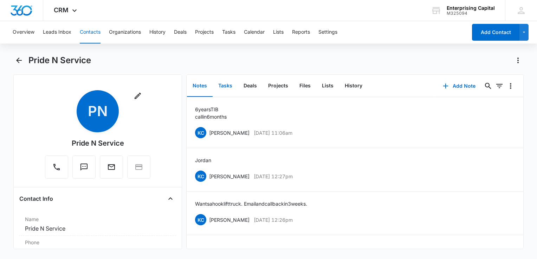
click at [227, 86] on button "Tasks" at bounding box center [224, 86] width 25 height 22
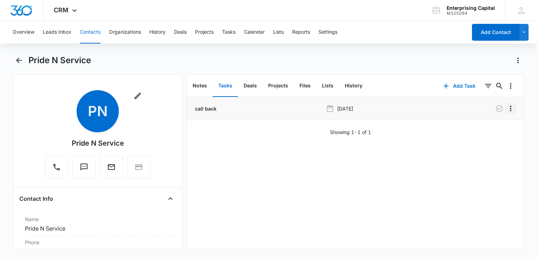
click at [506, 109] on icon "Overflow Menu" at bounding box center [510, 108] width 8 height 8
click at [486, 139] on div "Delete" at bounding box center [486, 138] width 15 height 5
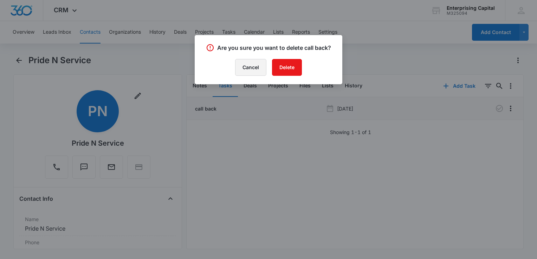
click at [250, 64] on button "Cancel" at bounding box center [250, 67] width 31 height 17
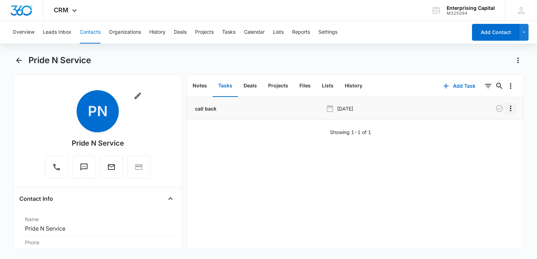
click at [510, 106] on icon "Overflow Menu" at bounding box center [510, 109] width 1 height 6
click at [486, 127] on div "Edit" at bounding box center [486, 128] width 15 height 5
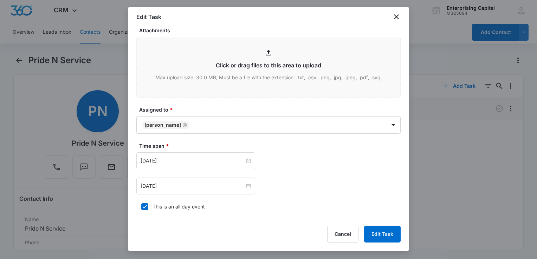
scroll to position [317, 0]
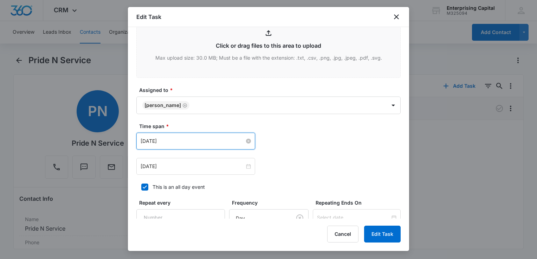
click at [207, 143] on input "[DATE]" at bounding box center [192, 141] width 104 height 8
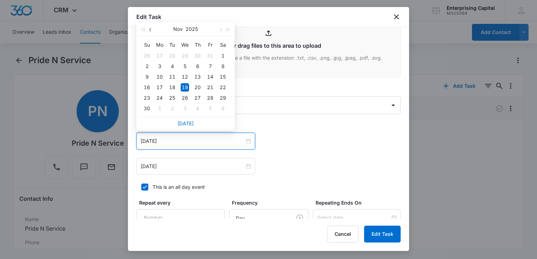
click at [151, 30] on span "button" at bounding box center [151, 30] width 4 height 4
type input "[DATE]"
click at [160, 85] on div "18" at bounding box center [159, 87] width 8 height 8
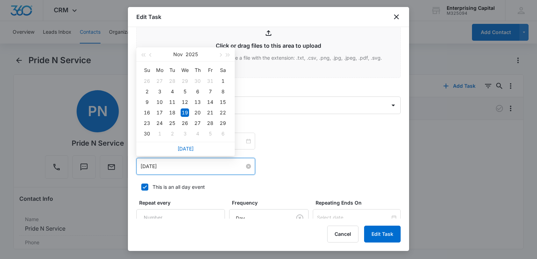
click at [191, 163] on input "[DATE]" at bounding box center [192, 167] width 104 height 8
click at [152, 54] on button "button" at bounding box center [151, 54] width 8 height 14
type input "[DATE]"
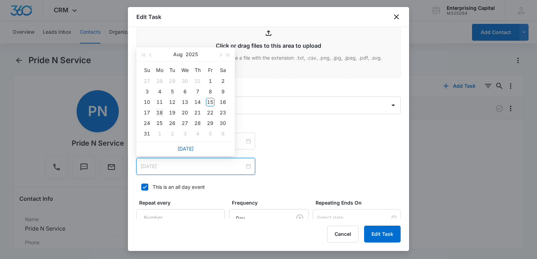
click at [161, 110] on div "18" at bounding box center [159, 113] width 8 height 8
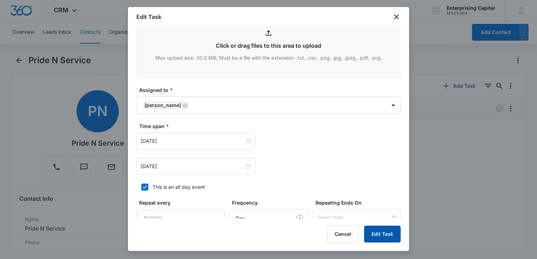
click at [377, 232] on button "Edit Task" at bounding box center [382, 234] width 37 height 17
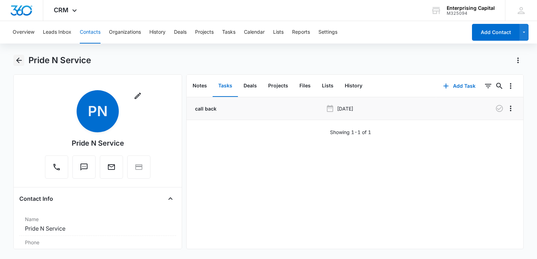
click at [15, 59] on icon "Back" at bounding box center [19, 60] width 8 height 8
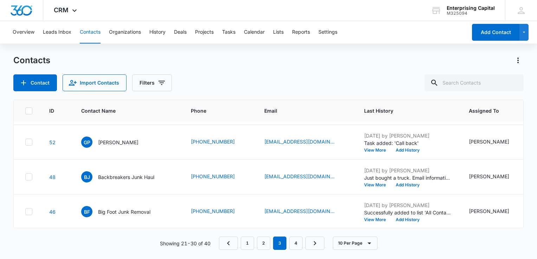
scroll to position [242, 0]
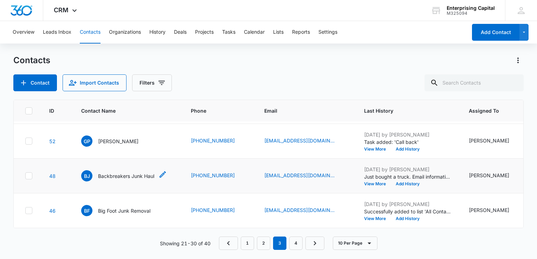
click at [131, 174] on p "Backbreakers Junk Haul" at bounding box center [126, 175] width 56 height 7
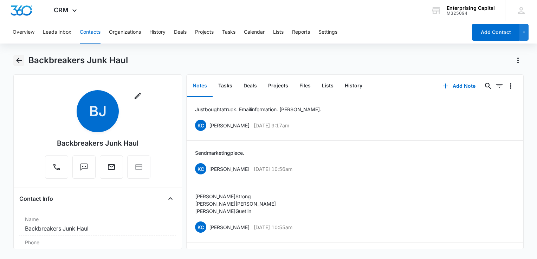
click at [17, 61] on icon "Back" at bounding box center [19, 61] width 6 height 6
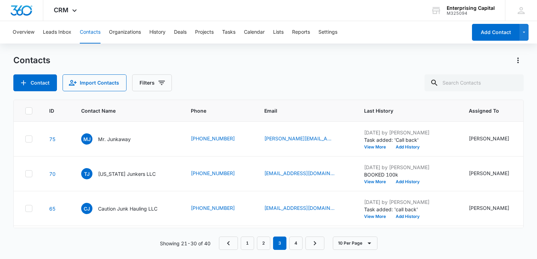
scroll to position [242, 0]
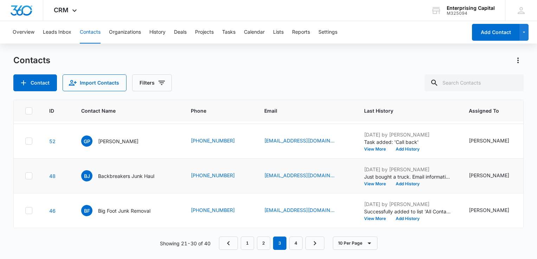
click at [28, 176] on icon at bounding box center [29, 176] width 6 height 6
click at [25, 176] on input "checkbox" at bounding box center [25, 176] width 0 height 0
checkbox input "true"
click at [45, 82] on button "Contact" at bounding box center [35, 82] width 44 height 17
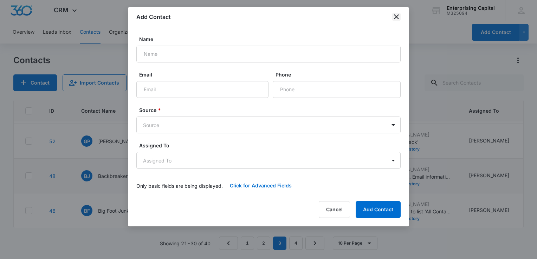
click at [396, 17] on icon "close" at bounding box center [396, 16] width 5 height 5
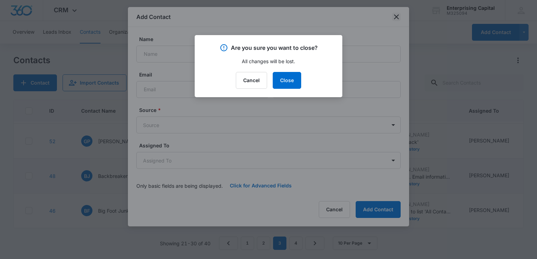
click at [396, 17] on div at bounding box center [268, 129] width 537 height 259
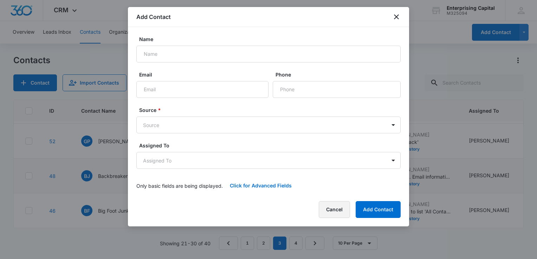
click at [337, 204] on button "Cancel" at bounding box center [334, 209] width 31 height 17
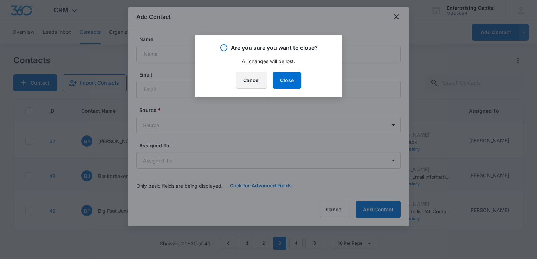
click at [256, 76] on button "Cancel" at bounding box center [251, 80] width 31 height 17
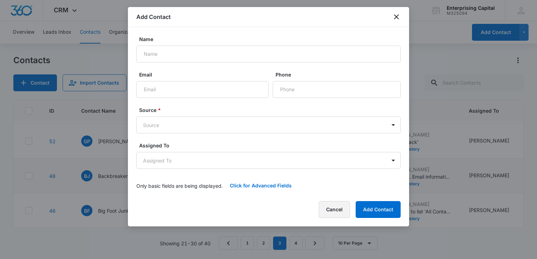
click at [336, 204] on button "Cancel" at bounding box center [334, 209] width 31 height 17
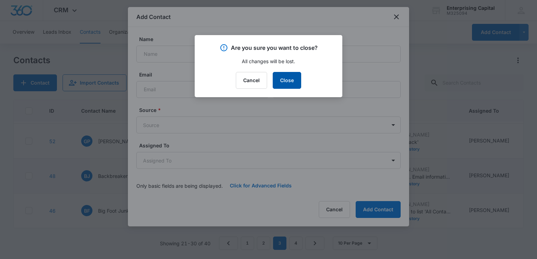
click at [291, 76] on button "Close" at bounding box center [287, 80] width 28 height 17
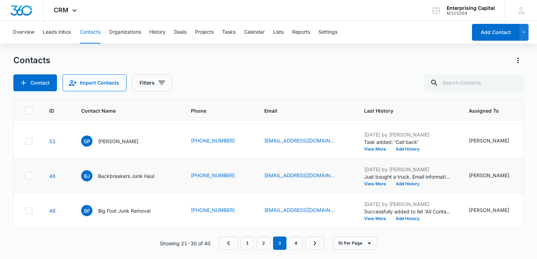
click at [29, 176] on icon at bounding box center [29, 176] width 6 height 6
click at [25, 176] on input "checkbox" at bounding box center [25, 176] width 0 height 0
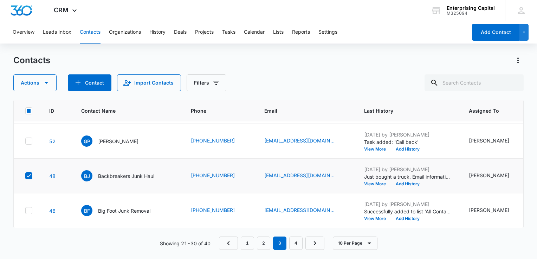
click at [29, 176] on icon at bounding box center [29, 176] width 6 height 6
click at [25, 176] on input "checkbox" at bounding box center [25, 176] width 0 height 0
checkbox input "false"
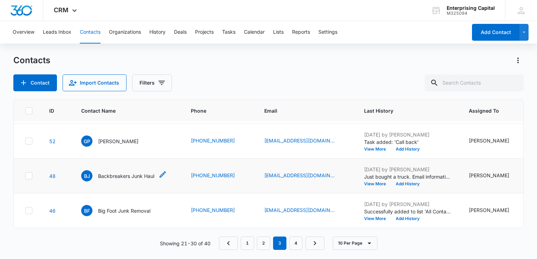
click at [131, 174] on p "Backbreakers Junk Haul" at bounding box center [126, 175] width 56 height 7
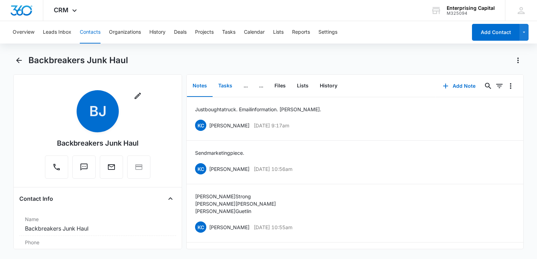
click at [222, 84] on button "Tasks" at bounding box center [224, 86] width 25 height 22
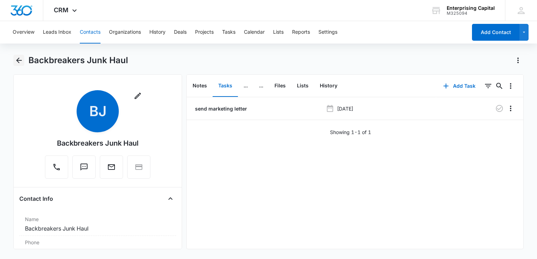
click at [19, 60] on icon "Back" at bounding box center [19, 61] width 6 height 6
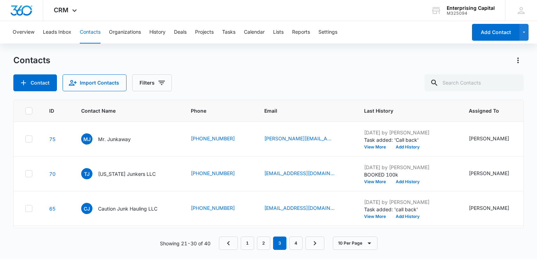
scroll to position [242, 0]
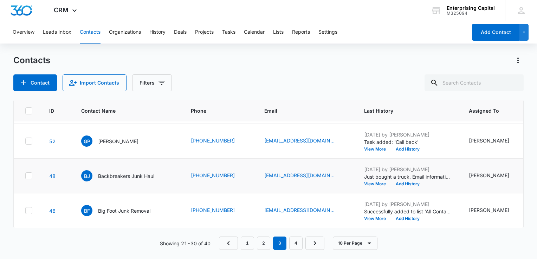
click at [27, 173] on icon at bounding box center [29, 176] width 6 height 6
click at [25, 176] on input "checkbox" at bounding box center [25, 176] width 0 height 0
checkbox input "true"
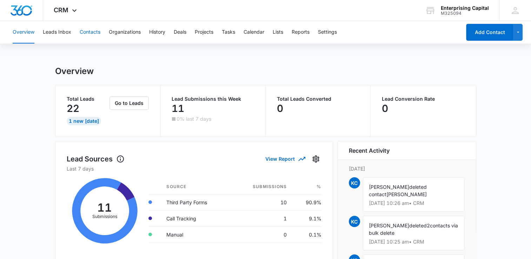
click at [93, 34] on button "Contacts" at bounding box center [90, 32] width 21 height 22
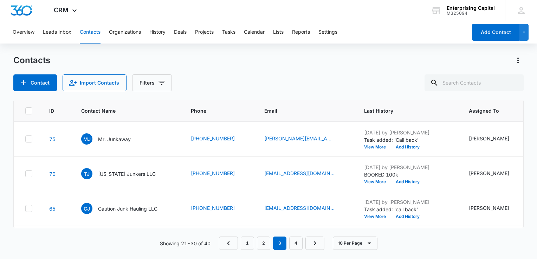
scroll to position [242, 0]
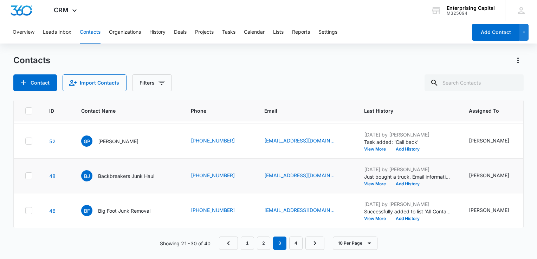
click at [32, 175] on icon at bounding box center [29, 176] width 6 height 6
click at [25, 176] on input "checkbox" at bounding box center [25, 176] width 0 height 0
checkbox input "true"
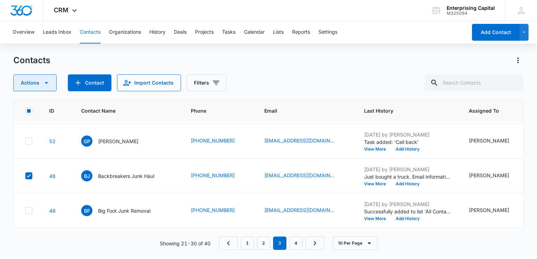
click at [46, 84] on icon "button" at bounding box center [46, 83] width 8 height 8
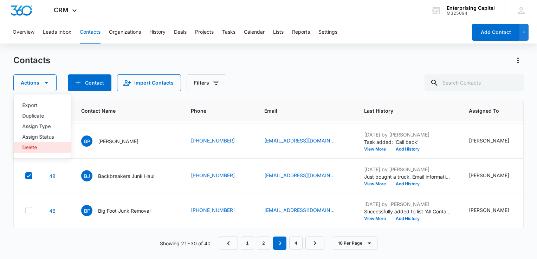
click at [34, 144] on button "Delete" at bounding box center [42, 147] width 57 height 11
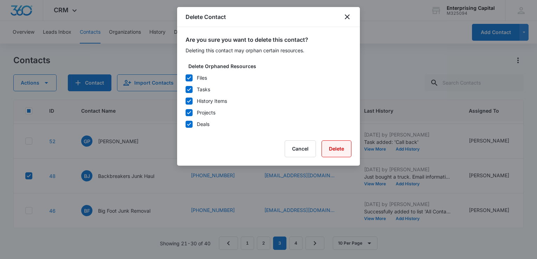
click at [333, 148] on button "Delete" at bounding box center [336, 148] width 30 height 17
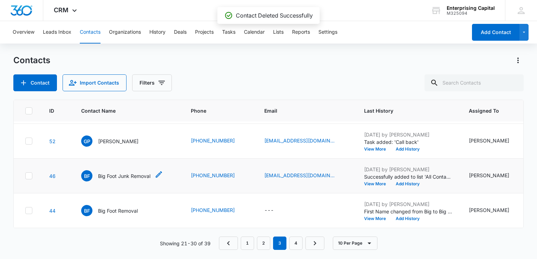
click at [134, 174] on p "Big Foot Junk Removal" at bounding box center [124, 175] width 52 height 7
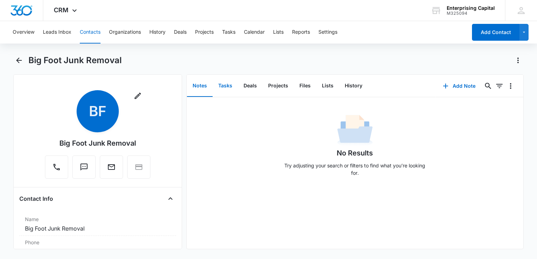
click at [228, 88] on button "Tasks" at bounding box center [224, 86] width 25 height 22
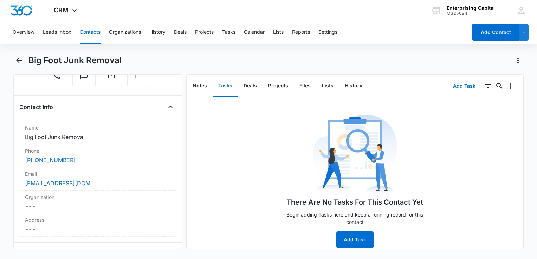
scroll to position [51, 0]
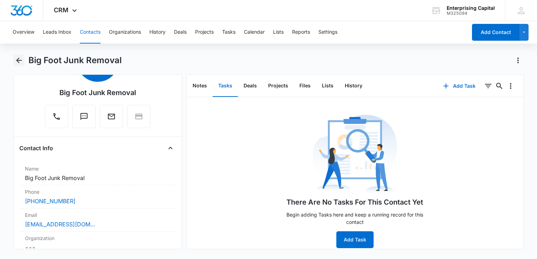
click at [20, 65] on button "Back" at bounding box center [18, 60] width 11 height 11
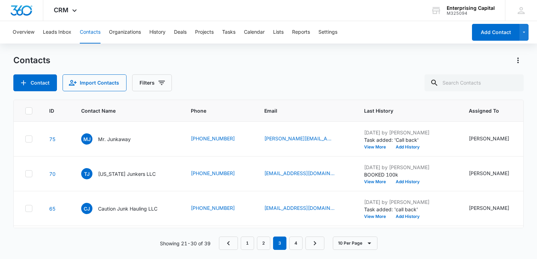
scroll to position [242, 0]
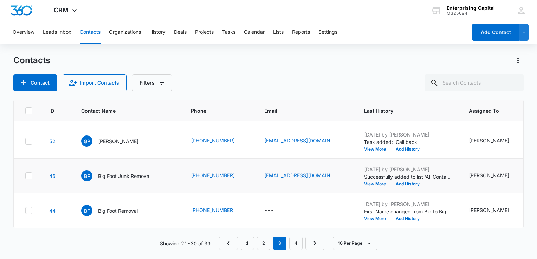
click at [31, 175] on icon at bounding box center [29, 176] width 6 height 6
click at [25, 176] on input "checkbox" at bounding box center [25, 176] width 0 height 0
checkbox input "true"
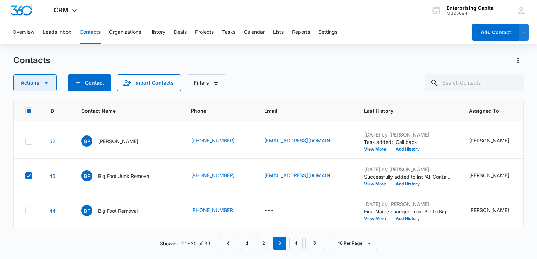
click at [46, 81] on icon "button" at bounding box center [46, 83] width 8 height 8
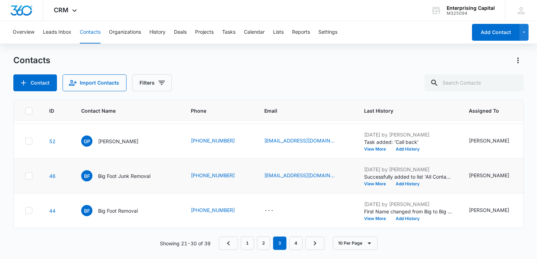
click at [31, 178] on icon at bounding box center [29, 176] width 6 height 6
click at [25, 176] on input "checkbox" at bounding box center [25, 176] width 0 height 0
checkbox input "true"
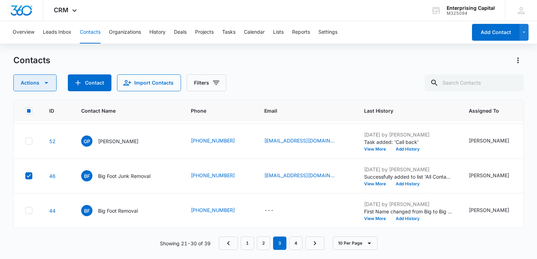
click at [46, 80] on icon "button" at bounding box center [46, 83] width 8 height 8
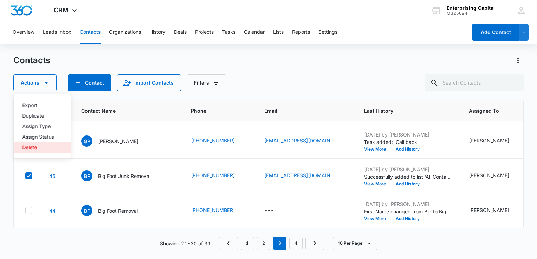
click at [32, 145] on div "Delete" at bounding box center [38, 147] width 32 height 5
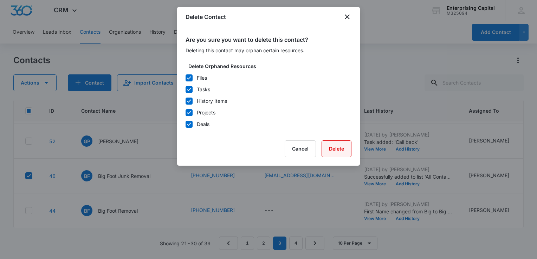
click at [336, 151] on button "Delete" at bounding box center [336, 148] width 30 height 17
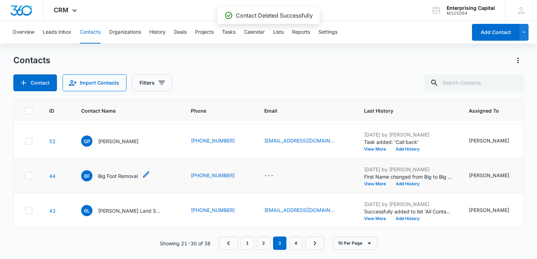
click at [123, 175] on p "Big Foot Removal" at bounding box center [118, 175] width 40 height 7
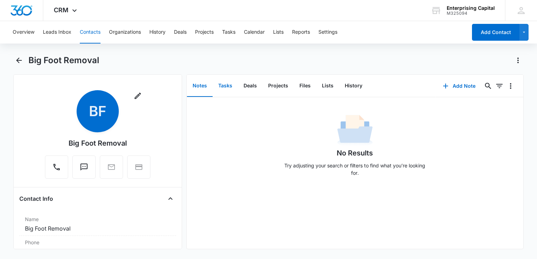
click at [231, 85] on button "Tasks" at bounding box center [224, 86] width 25 height 22
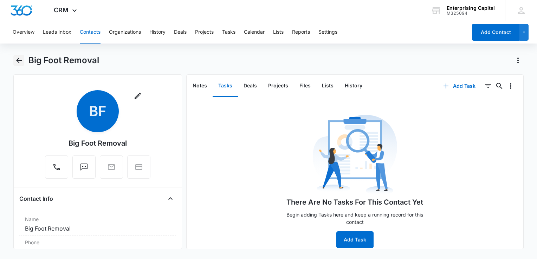
click at [21, 61] on icon "Back" at bounding box center [19, 60] width 8 height 8
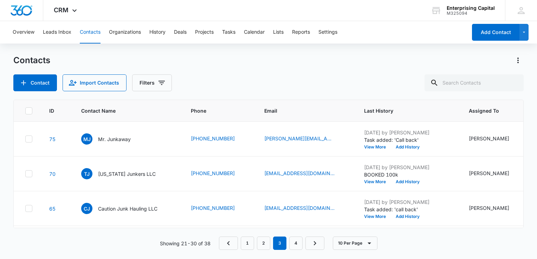
scroll to position [242, 0]
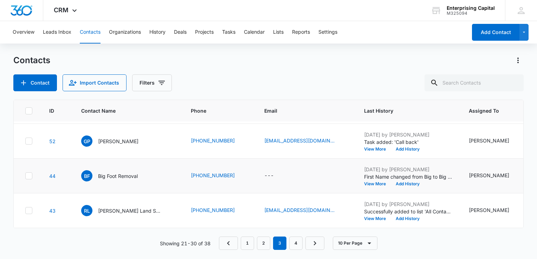
click at [29, 175] on icon at bounding box center [29, 175] width 4 height 3
click at [25, 176] on input "checkbox" at bounding box center [25, 176] width 0 height 0
checkbox input "true"
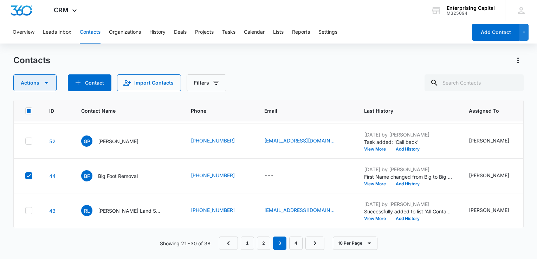
click at [45, 81] on icon "button" at bounding box center [46, 83] width 8 height 8
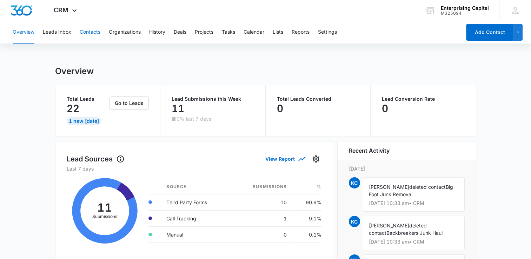
click at [88, 30] on button "Contacts" at bounding box center [90, 32] width 21 height 22
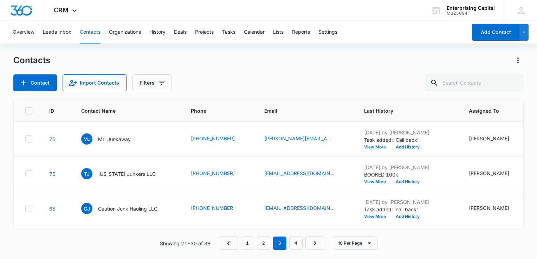
scroll to position [242, 0]
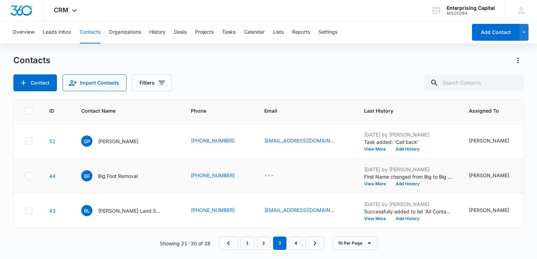
click at [30, 174] on icon at bounding box center [29, 176] width 6 height 6
click at [25, 176] on input "checkbox" at bounding box center [25, 176] width 0 height 0
checkbox input "true"
click at [30, 177] on icon at bounding box center [29, 176] width 6 height 6
click at [25, 176] on input "checkbox" at bounding box center [25, 176] width 0 height 0
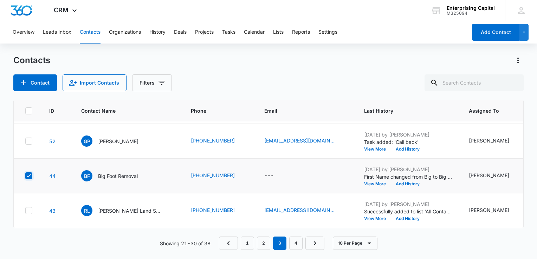
checkbox input "true"
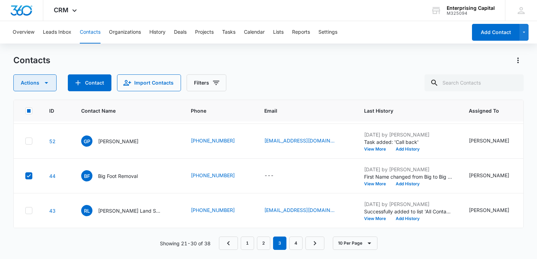
click at [44, 82] on icon "button" at bounding box center [46, 83] width 8 height 8
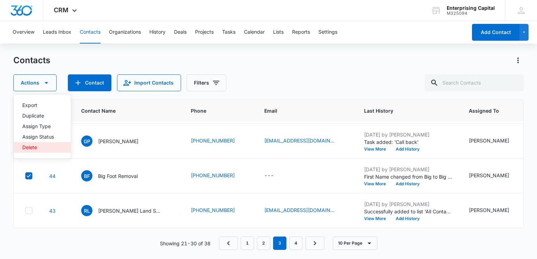
click at [35, 144] on button "Delete" at bounding box center [42, 147] width 57 height 11
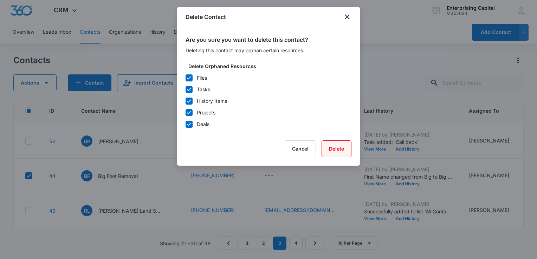
click at [339, 147] on button "Delete" at bounding box center [336, 148] width 30 height 17
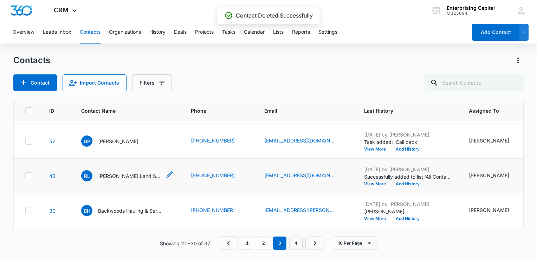
click at [123, 174] on p "[PERSON_NAME] Land Services LLC" at bounding box center [129, 175] width 63 height 7
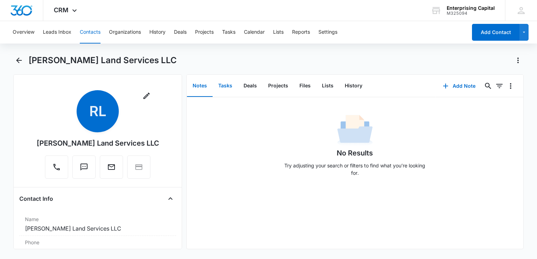
click at [228, 87] on button "Tasks" at bounding box center [224, 86] width 25 height 22
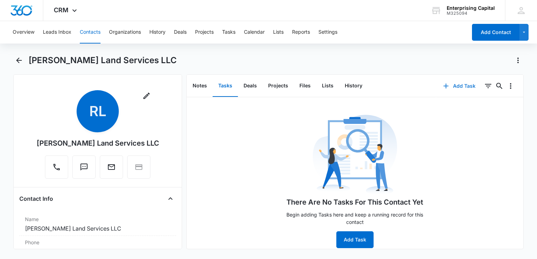
click at [458, 83] on button "Add Task" at bounding box center [459, 86] width 46 height 17
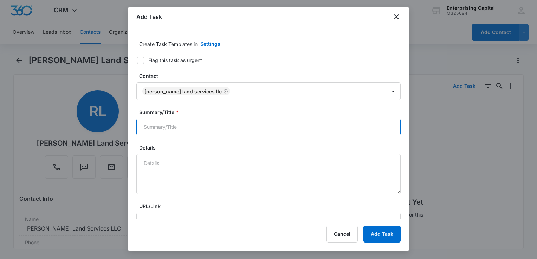
click at [205, 128] on input "Summary/Title *" at bounding box center [268, 127] width 264 height 17
click at [205, 128] on input "c" at bounding box center [268, 127] width 264 height 17
type input "Call"
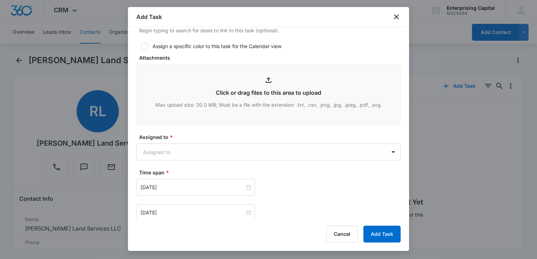
scroll to position [291, 0]
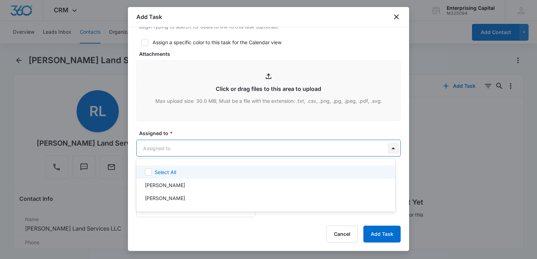
click at [386, 147] on body "CRM Apps Reputation Websites Forms CRM Email Social Payments POS Content Ads In…" at bounding box center [268, 129] width 537 height 259
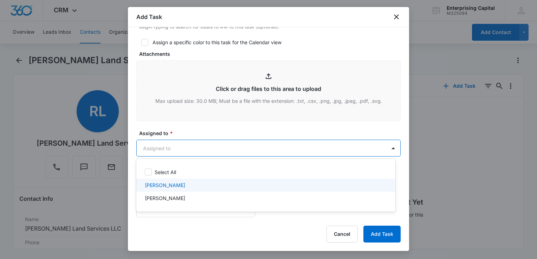
click at [184, 186] on p "[PERSON_NAME]" at bounding box center [165, 185] width 40 height 7
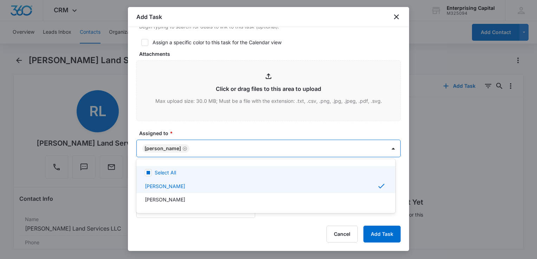
drag, startPoint x: 406, startPoint y: 130, endPoint x: 413, endPoint y: 163, distance: 33.8
click at [413, 163] on div at bounding box center [268, 129] width 537 height 259
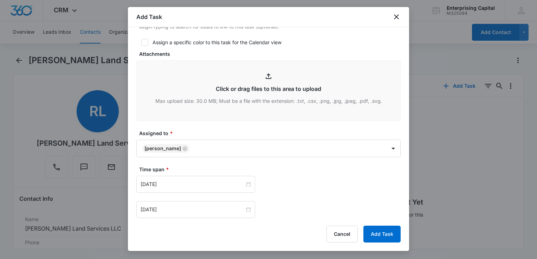
scroll to position [295, 0]
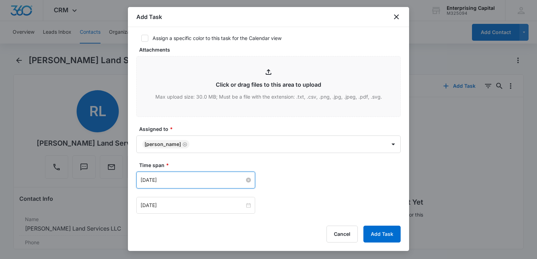
click at [209, 180] on input "[DATE]" at bounding box center [192, 180] width 104 height 8
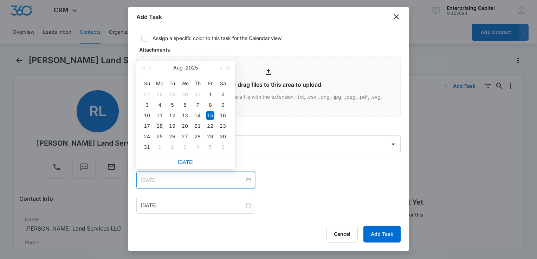
type input "[DATE]"
click at [161, 125] on div "18" at bounding box center [159, 126] width 8 height 8
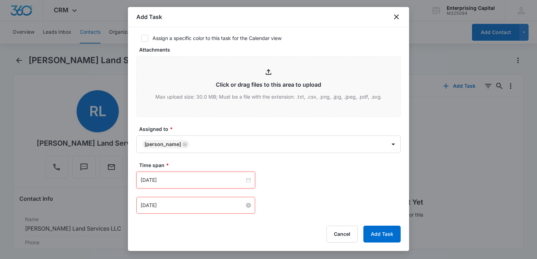
click at [174, 202] on input "[DATE]" at bounding box center [192, 206] width 104 height 8
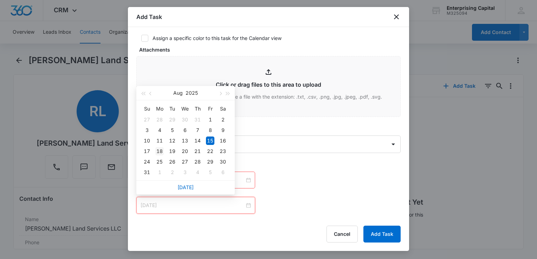
type input "[DATE]"
click at [158, 153] on div "18" at bounding box center [159, 151] width 8 height 8
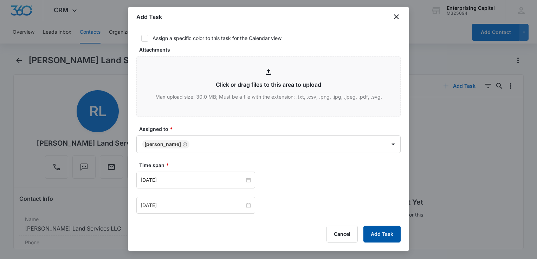
click at [385, 237] on button "Add Task" at bounding box center [381, 234] width 37 height 17
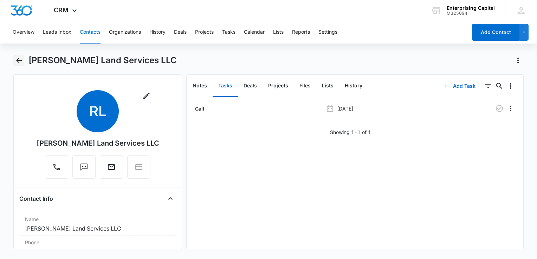
click at [20, 61] on icon "Back" at bounding box center [19, 60] width 8 height 8
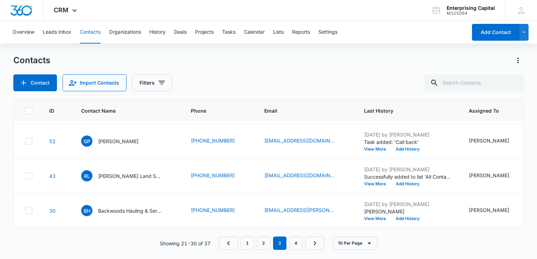
scroll to position [246, 0]
click at [128, 207] on p "Backwoods Hauling & Services" at bounding box center [129, 210] width 63 height 7
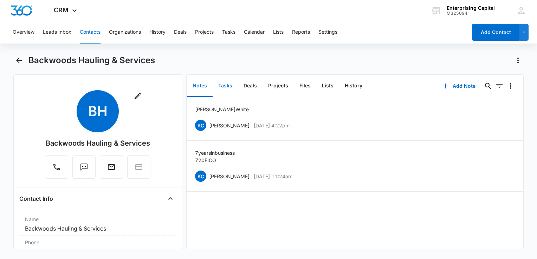
click at [226, 89] on button "Tasks" at bounding box center [224, 86] width 25 height 22
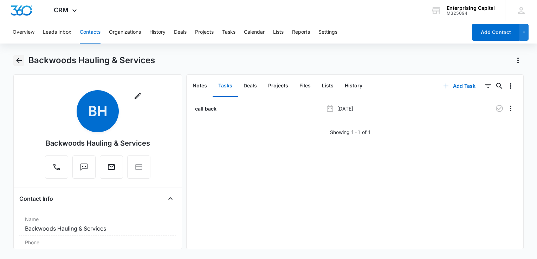
click at [20, 61] on icon "Back" at bounding box center [19, 60] width 8 height 8
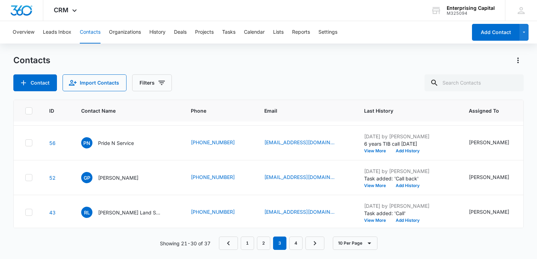
scroll to position [246, 0]
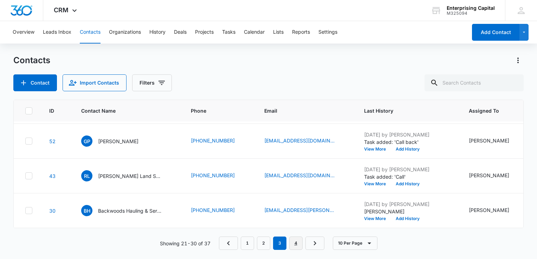
click at [296, 244] on link "4" at bounding box center [295, 243] width 13 height 13
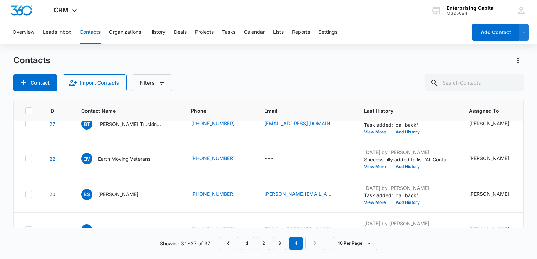
scroll to position [10, 0]
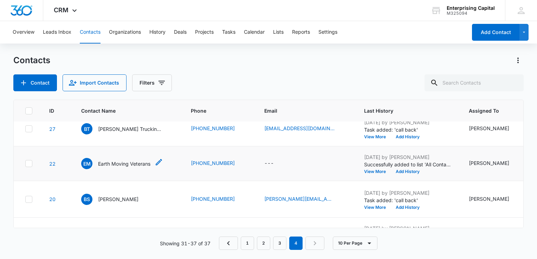
click at [129, 164] on p "Earth Moving Veterans" at bounding box center [124, 163] width 52 height 7
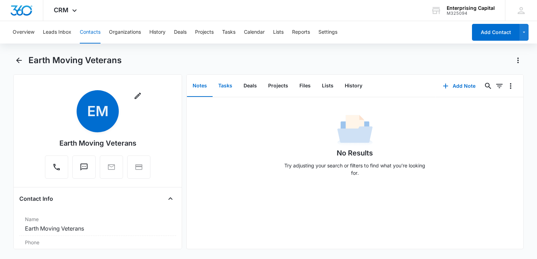
click at [225, 86] on button "Tasks" at bounding box center [224, 86] width 25 height 22
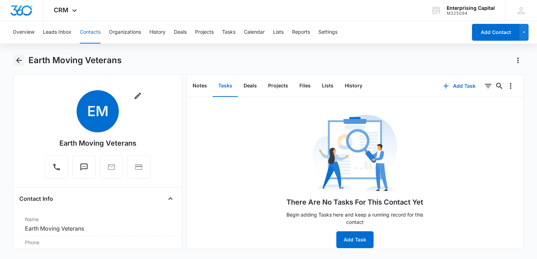
click at [19, 64] on icon "Back" at bounding box center [19, 60] width 8 height 8
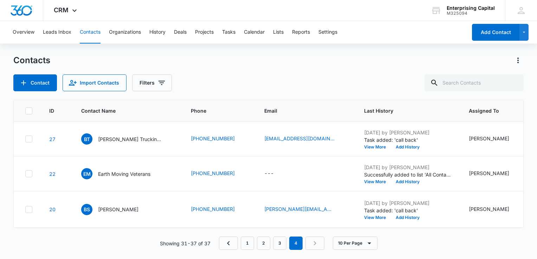
scroll to position [10, 0]
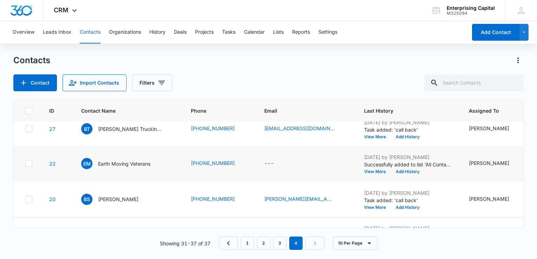
click at [27, 164] on icon at bounding box center [29, 164] width 6 height 6
click at [25, 164] on input "checkbox" at bounding box center [25, 164] width 0 height 0
checkbox input "true"
click at [27, 164] on icon at bounding box center [29, 164] width 6 height 6
click at [25, 164] on input "checkbox" at bounding box center [25, 164] width 0 height 0
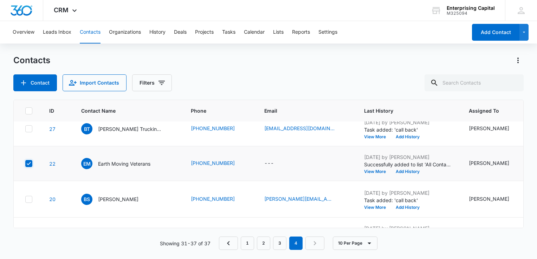
checkbox input "true"
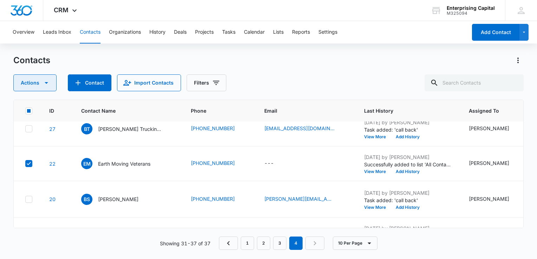
click at [46, 83] on icon "button" at bounding box center [47, 83] width 4 height 2
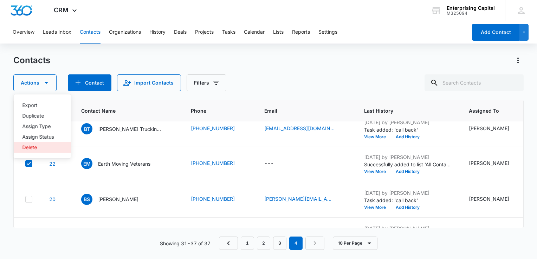
click at [34, 145] on div "Delete" at bounding box center [38, 147] width 32 height 5
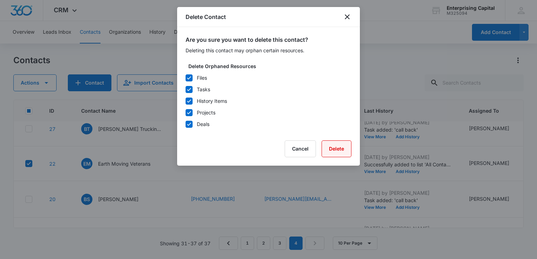
click at [335, 148] on button "Delete" at bounding box center [336, 148] width 30 height 17
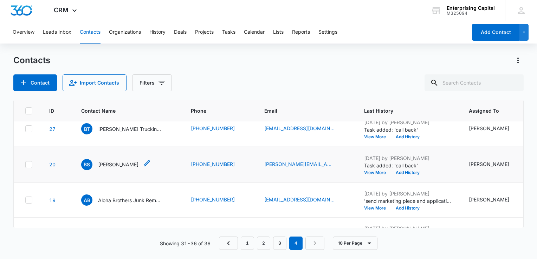
click at [119, 168] on p "[PERSON_NAME]" at bounding box center [118, 164] width 40 height 7
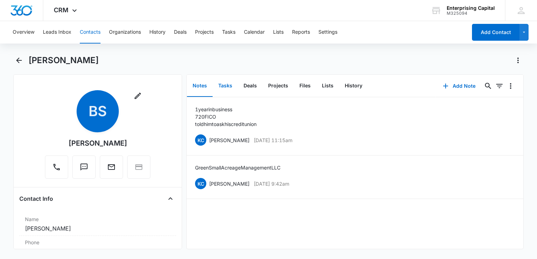
click at [228, 86] on button "Tasks" at bounding box center [224, 86] width 25 height 22
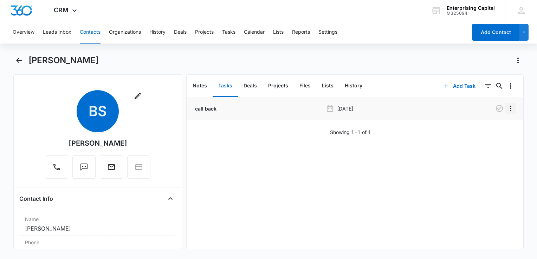
click at [510, 110] on icon "Overflow Menu" at bounding box center [510, 109] width 1 height 6
click at [486, 127] on div "Edit" at bounding box center [486, 128] width 15 height 5
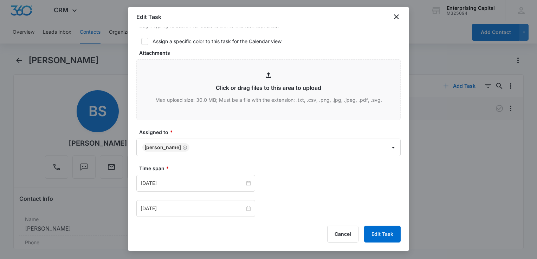
scroll to position [293, 0]
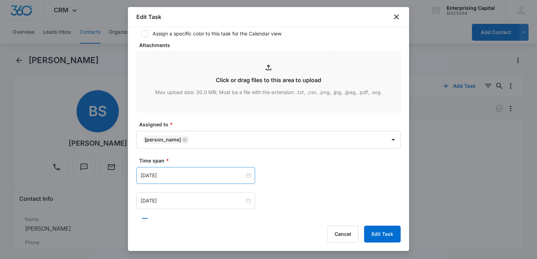
click at [173, 167] on div "[DATE]" at bounding box center [195, 175] width 119 height 17
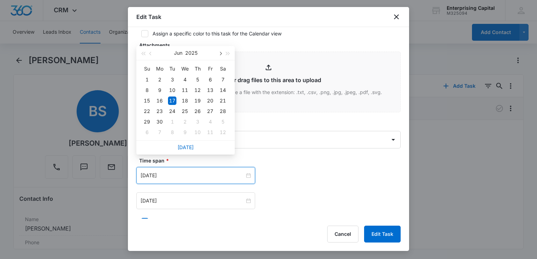
click at [220, 54] on span "button" at bounding box center [220, 54] width 4 height 4
type input "[DATE]"
click at [158, 110] on div "18" at bounding box center [159, 111] width 8 height 8
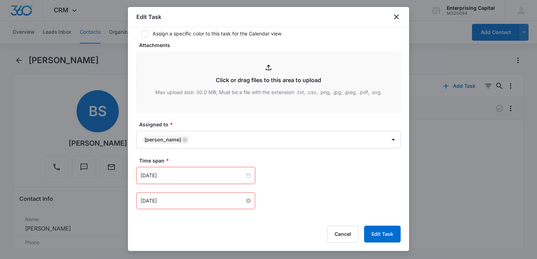
click at [174, 197] on input "[DATE]" at bounding box center [192, 201] width 104 height 8
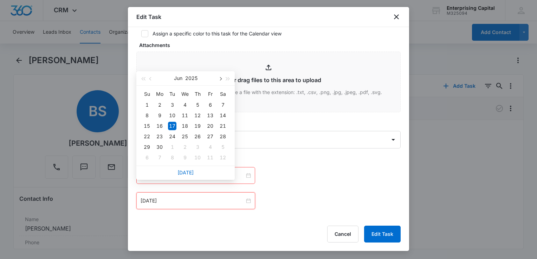
click at [221, 79] on span "button" at bounding box center [220, 79] width 4 height 4
type input "[DATE]"
click at [160, 138] on div "18" at bounding box center [159, 136] width 8 height 8
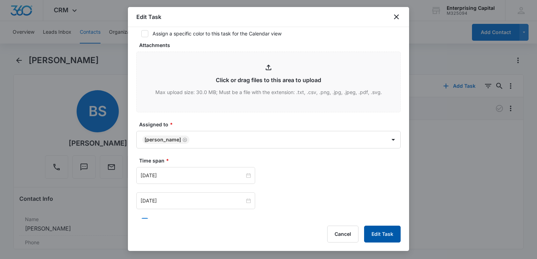
click at [384, 234] on button "Edit Task" at bounding box center [382, 234] width 37 height 17
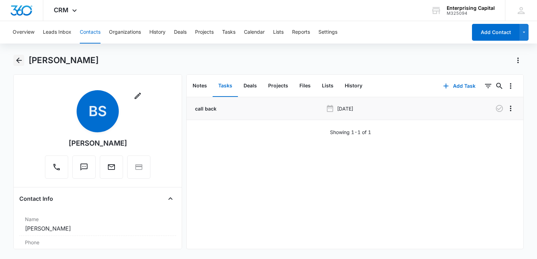
click at [19, 60] on icon "Back" at bounding box center [19, 60] width 8 height 8
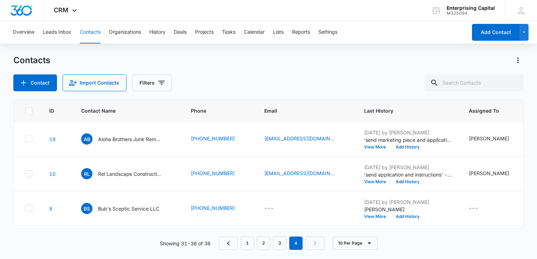
scroll to position [72, 0]
click at [126, 142] on p "Aloha Brothers Junk Removal" at bounding box center [129, 138] width 63 height 7
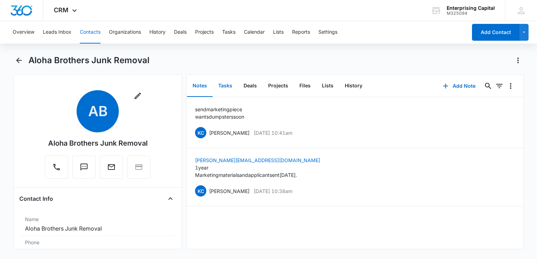
click at [226, 86] on button "Tasks" at bounding box center [224, 86] width 25 height 22
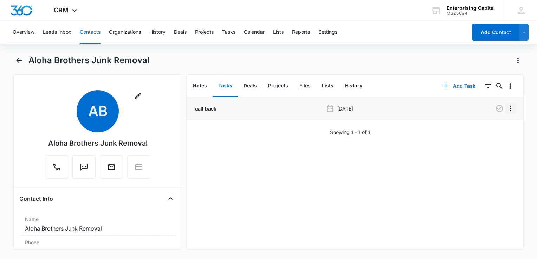
click at [506, 107] on icon "Overflow Menu" at bounding box center [510, 108] width 8 height 8
click at [483, 126] on div "Edit" at bounding box center [486, 128] width 15 height 5
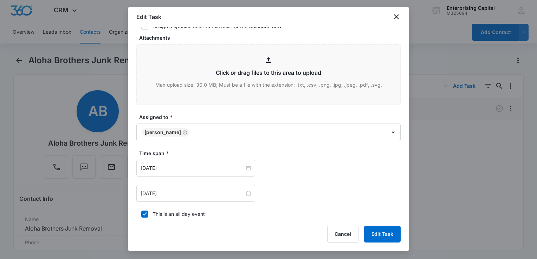
scroll to position [295, 0]
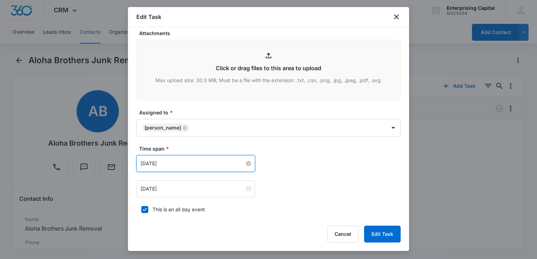
click at [210, 161] on input "[DATE]" at bounding box center [192, 164] width 104 height 8
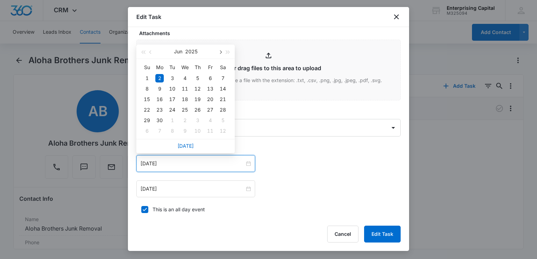
click at [222, 54] on button "button" at bounding box center [220, 52] width 8 height 14
type input "[DATE]"
click at [160, 109] on div "18" at bounding box center [159, 110] width 8 height 8
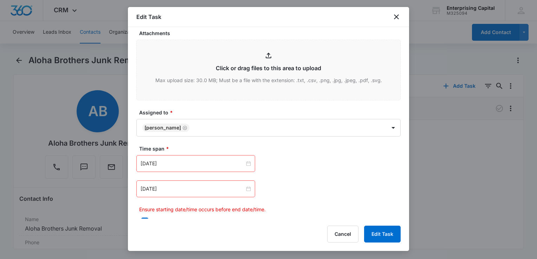
click at [183, 182] on div "[DATE]" at bounding box center [195, 189] width 119 height 17
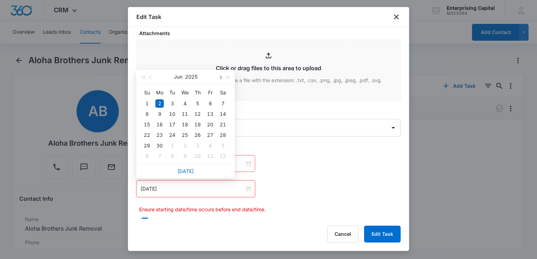
click at [221, 78] on span "button" at bounding box center [220, 78] width 4 height 4
type input "[DATE]"
click at [160, 134] on div "18" at bounding box center [159, 135] width 8 height 8
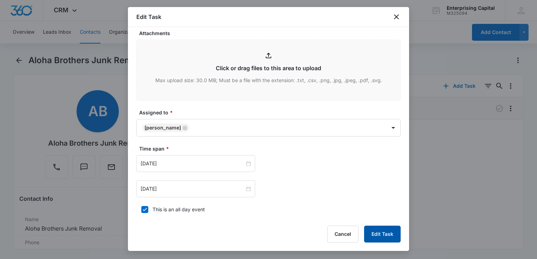
click at [379, 232] on button "Edit Task" at bounding box center [382, 234] width 37 height 17
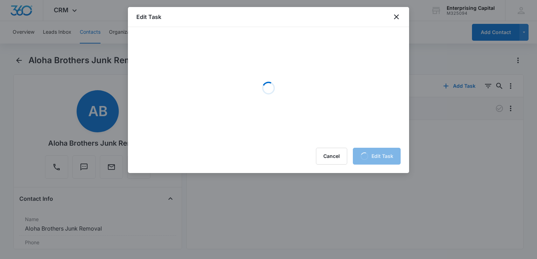
scroll to position [0, 0]
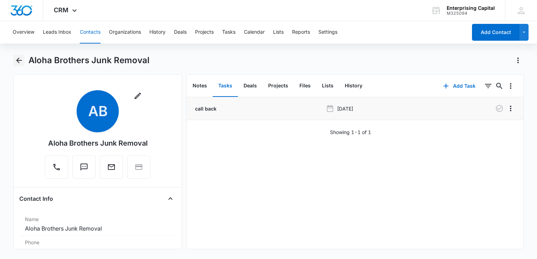
click at [18, 60] on icon "Back" at bounding box center [19, 60] width 8 height 8
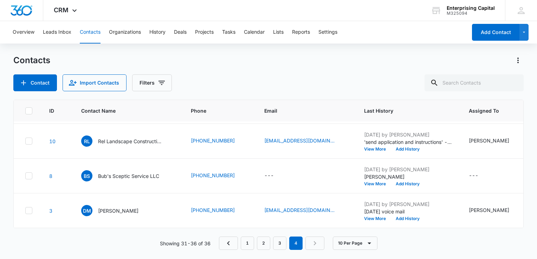
scroll to position [107, 0]
click at [132, 145] on p "Rel Landscape Construction & Excavation Co." at bounding box center [129, 141] width 63 height 7
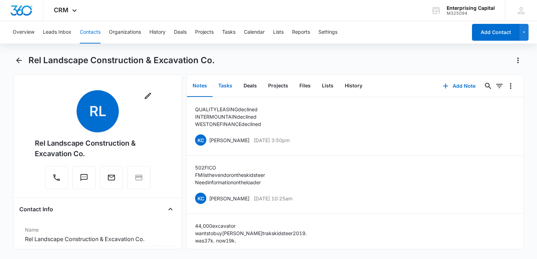
click at [227, 84] on button "Tasks" at bounding box center [224, 86] width 25 height 22
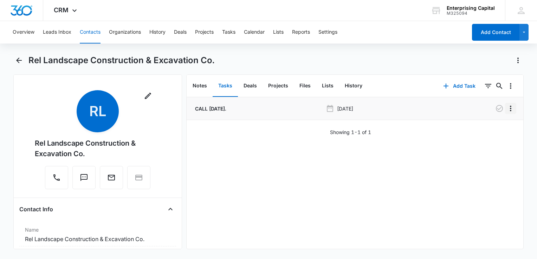
click at [506, 109] on icon "Overflow Menu" at bounding box center [510, 108] width 8 height 8
click at [485, 126] on div "Edit" at bounding box center [486, 128] width 15 height 5
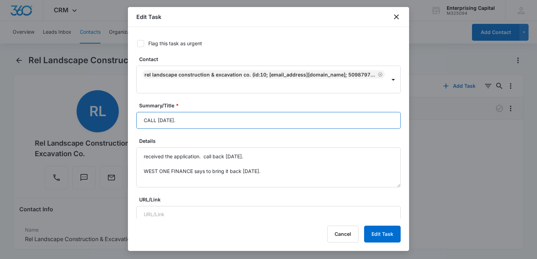
click at [190, 112] on input "CALL [DATE]." at bounding box center [268, 120] width 264 height 17
type input "C"
type input "call [DATE]"
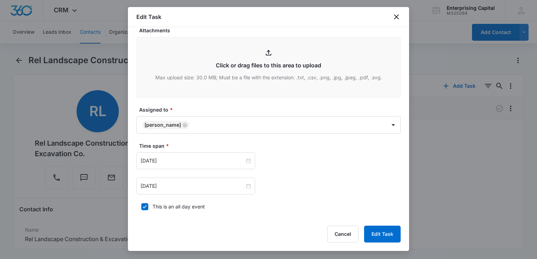
scroll to position [310, 0]
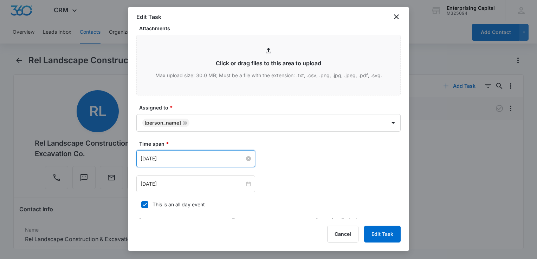
click at [192, 155] on input "[DATE]" at bounding box center [192, 159] width 104 height 8
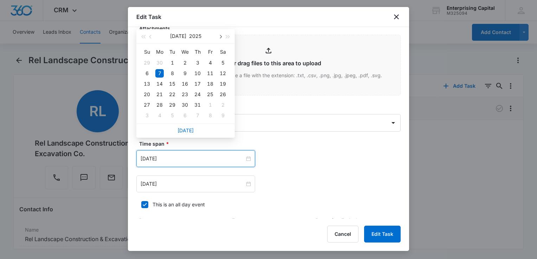
click at [221, 37] on span "button" at bounding box center [220, 37] width 4 height 4
type input "[DATE]"
click at [160, 60] on div "1" at bounding box center [159, 63] width 8 height 8
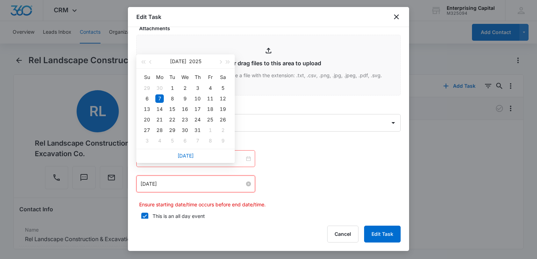
click at [175, 180] on input "[DATE]" at bounding box center [192, 184] width 104 height 8
click at [221, 64] on button "button" at bounding box center [220, 61] width 8 height 14
type input "[DATE]"
click at [158, 87] on div "1" at bounding box center [159, 88] width 8 height 8
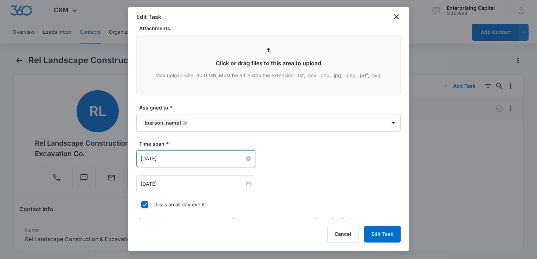
click at [215, 155] on input "[DATE]" at bounding box center [192, 159] width 104 height 8
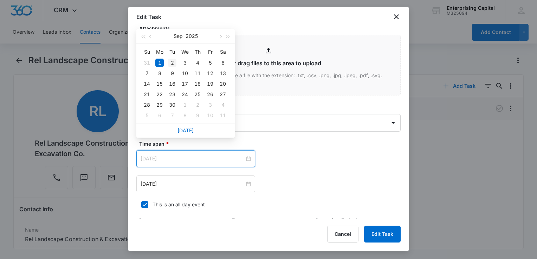
type input "[DATE]"
click at [173, 60] on div "2" at bounding box center [172, 63] width 8 height 8
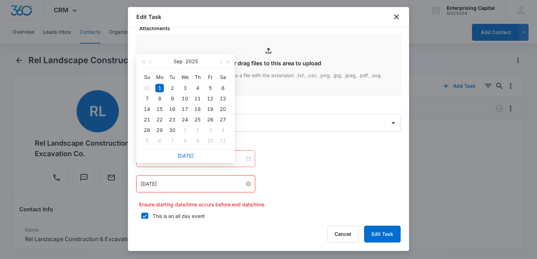
click at [181, 180] on input "[DATE]" at bounding box center [192, 184] width 104 height 8
type input "[DATE]"
click at [171, 89] on div "2" at bounding box center [172, 88] width 8 height 8
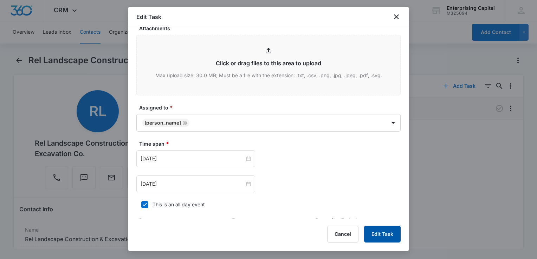
click at [384, 235] on button "Edit Task" at bounding box center [382, 234] width 37 height 17
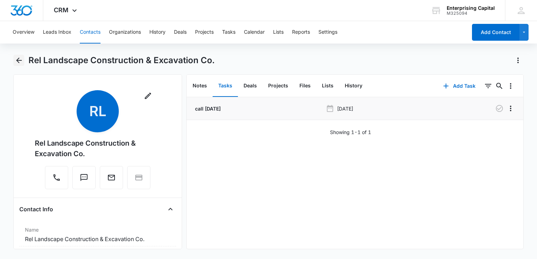
click at [20, 58] on icon "Back" at bounding box center [19, 60] width 8 height 8
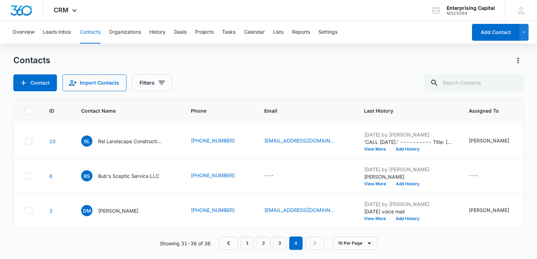
scroll to position [142, 0]
click at [140, 172] on p "Bub's Sceptic Service LLC" at bounding box center [128, 175] width 61 height 7
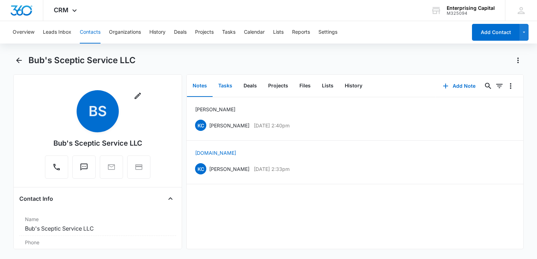
click at [227, 83] on button "Tasks" at bounding box center [224, 86] width 25 height 22
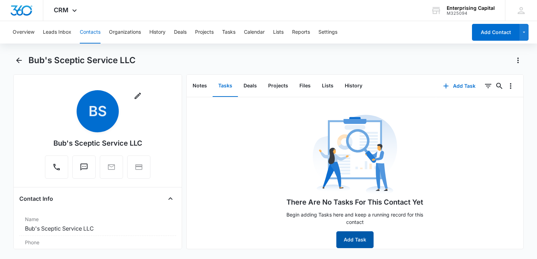
click at [352, 240] on button "Add Task" at bounding box center [354, 239] width 37 height 17
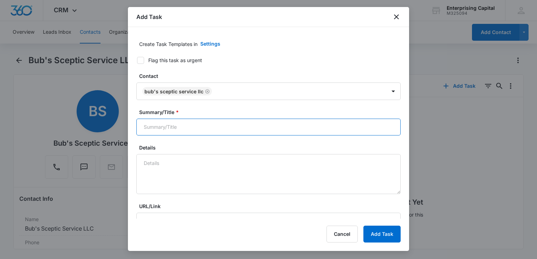
click at [177, 126] on input "Summary/Title *" at bounding box center [268, 127] width 264 height 17
type input "a"
click at [177, 126] on input "a" at bounding box center [268, 127] width 264 height 17
type input "call"
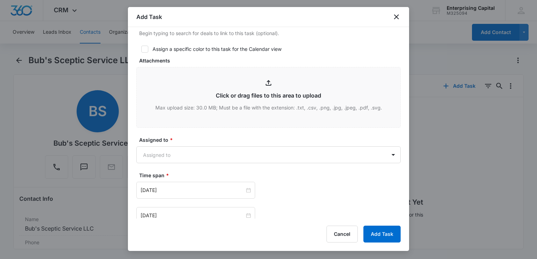
scroll to position [285, 0]
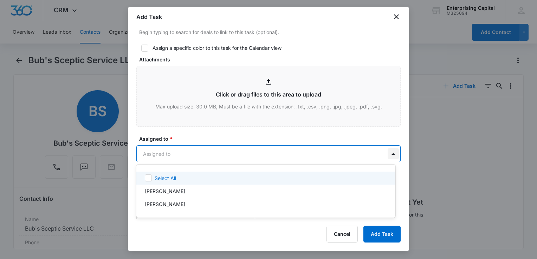
click at [390, 151] on body "CRM Apps Reputation Websites Forms CRM Email Social Payments POS Content Ads In…" at bounding box center [268, 129] width 537 height 259
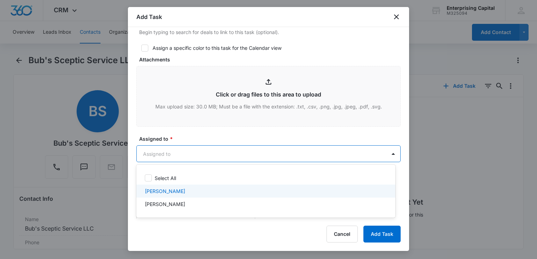
click at [178, 190] on p "[PERSON_NAME]" at bounding box center [165, 191] width 40 height 7
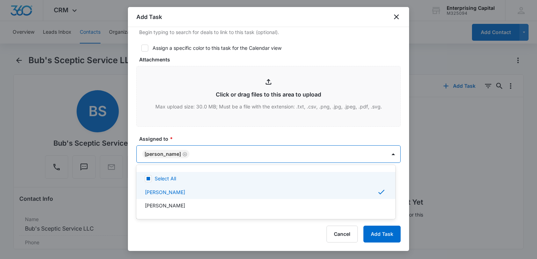
drag, startPoint x: 407, startPoint y: 139, endPoint x: 407, endPoint y: 167, distance: 27.8
click at [407, 167] on div at bounding box center [268, 129] width 537 height 259
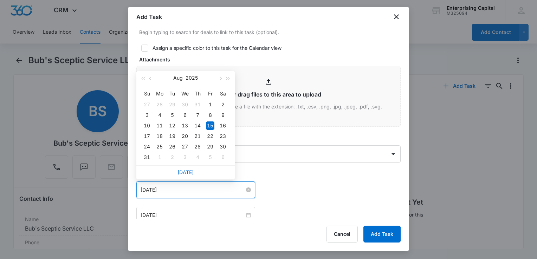
click at [185, 187] on input "[DATE]" at bounding box center [192, 190] width 104 height 8
type input "[DATE]"
click at [160, 136] on div "18" at bounding box center [159, 136] width 8 height 8
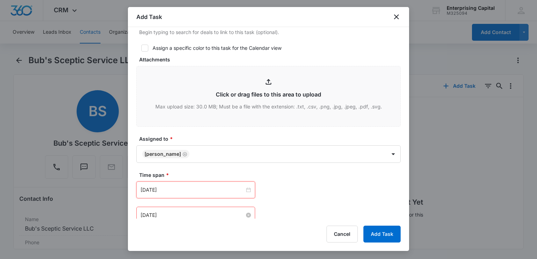
click at [176, 214] on input "[DATE]" at bounding box center [192, 215] width 104 height 8
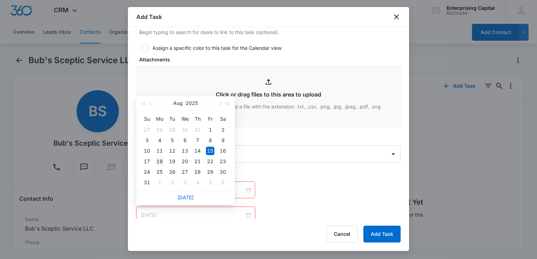
type input "[DATE]"
click at [162, 162] on div "18" at bounding box center [159, 161] width 8 height 8
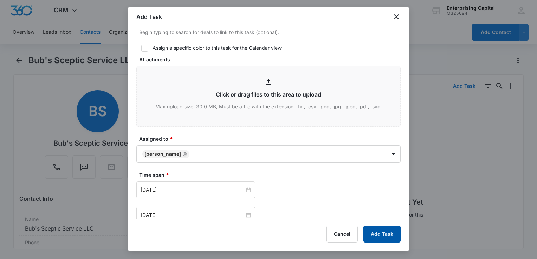
click at [380, 230] on button "Add Task" at bounding box center [381, 234] width 37 height 17
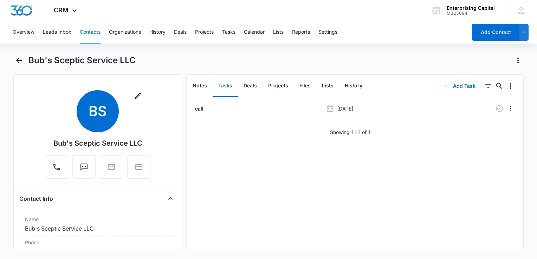
scroll to position [0, 0]
click at [18, 59] on icon "Back" at bounding box center [19, 61] width 6 height 6
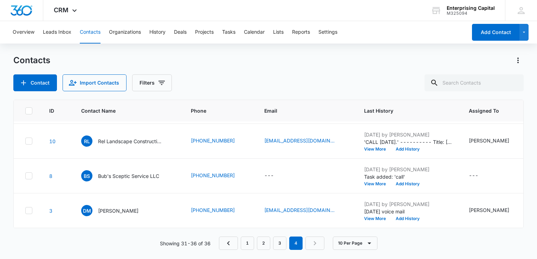
scroll to position [145, 0]
click at [115, 207] on p "[PERSON_NAME]" at bounding box center [118, 210] width 40 height 7
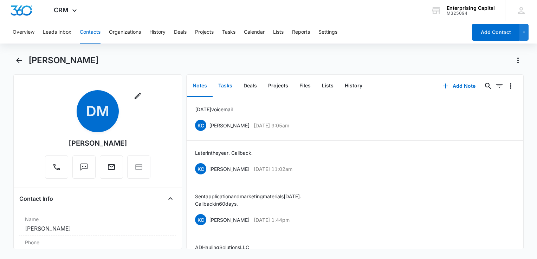
click at [223, 83] on button "Tasks" at bounding box center [224, 86] width 25 height 22
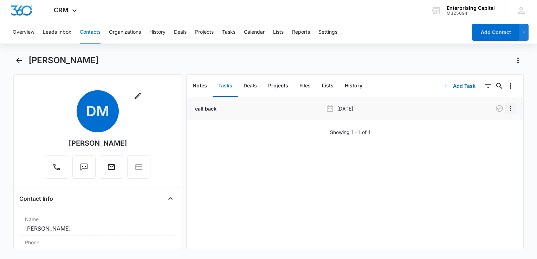
click at [510, 108] on icon "Overflow Menu" at bounding box center [510, 109] width 1 height 6
click at [489, 126] on div "Edit" at bounding box center [486, 128] width 15 height 5
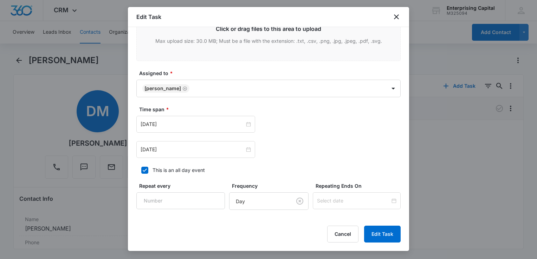
scroll to position [335, 0]
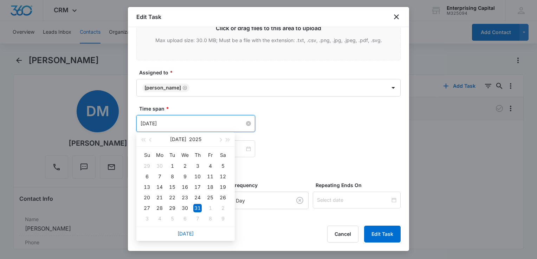
click at [189, 120] on input "[DATE]" at bounding box center [192, 124] width 104 height 8
click at [221, 140] on span "button" at bounding box center [220, 140] width 4 height 4
type input "[DATE]"
click at [162, 196] on div "18" at bounding box center [159, 198] width 8 height 8
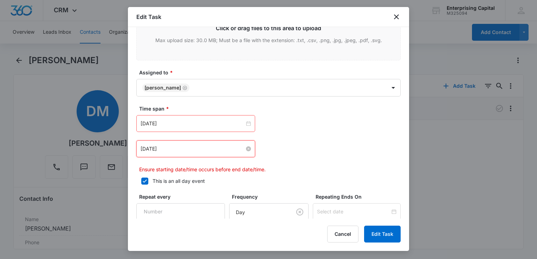
click at [184, 151] on input "[DATE]" at bounding box center [192, 149] width 104 height 8
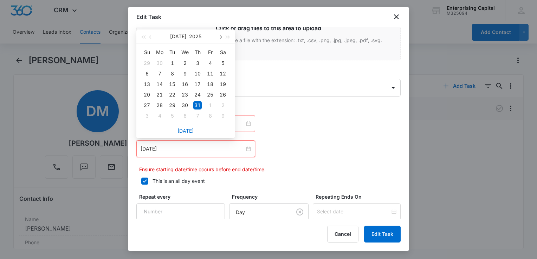
click at [221, 36] on span "button" at bounding box center [220, 37] width 4 height 4
type input "[DATE]"
click at [161, 93] on div "18" at bounding box center [159, 95] width 8 height 8
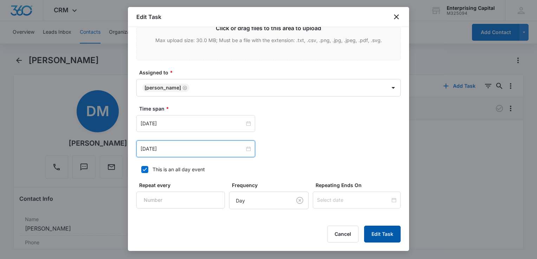
click at [377, 238] on button "Edit Task" at bounding box center [382, 234] width 37 height 17
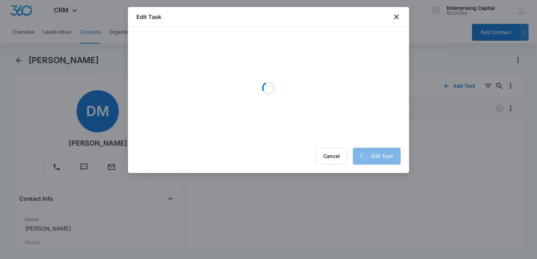
scroll to position [0, 0]
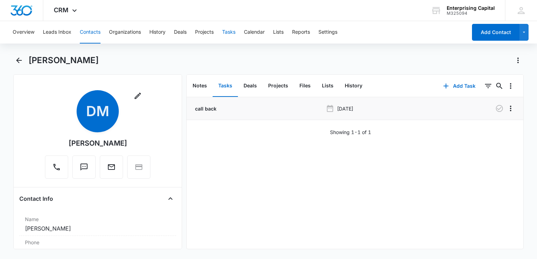
click at [230, 30] on button "Tasks" at bounding box center [228, 32] width 13 height 22
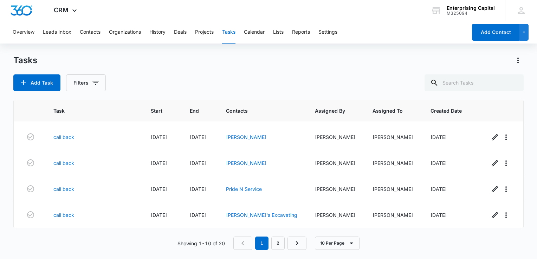
scroll to position [184, 0]
click at [278, 243] on link "2" at bounding box center [277, 243] width 13 height 13
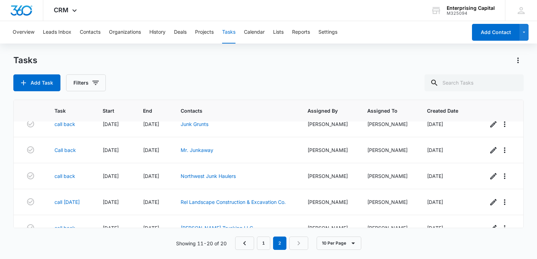
scroll to position [0, 0]
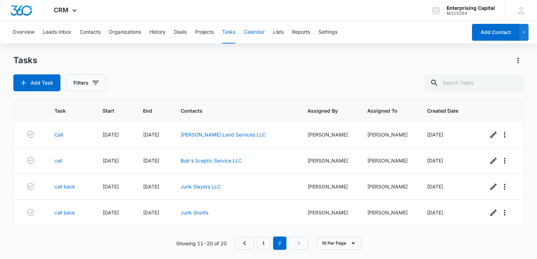
click at [251, 35] on button "Calendar" at bounding box center [254, 32] width 21 height 22
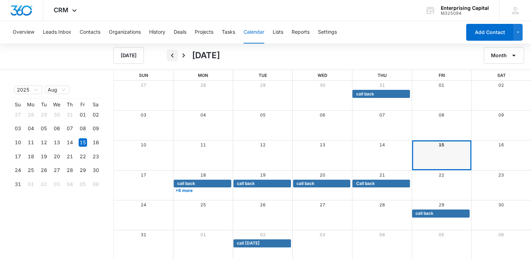
click at [172, 55] on icon "Back" at bounding box center [172, 55] width 2 height 4
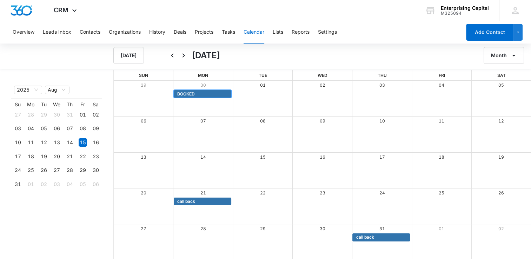
click at [201, 96] on span "BOOKED" at bounding box center [203, 94] width 52 height 6
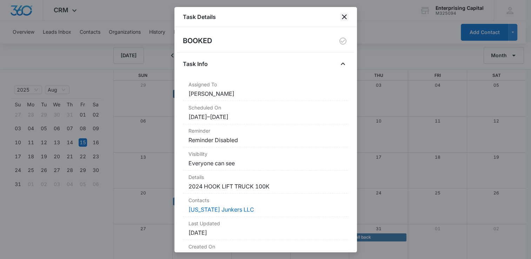
click at [344, 17] on icon "close" at bounding box center [344, 16] width 5 height 5
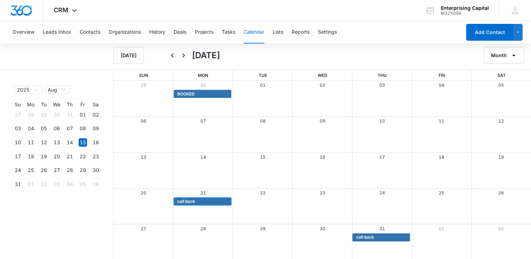
click at [215, 202] on span "call back" at bounding box center [203, 201] width 52 height 6
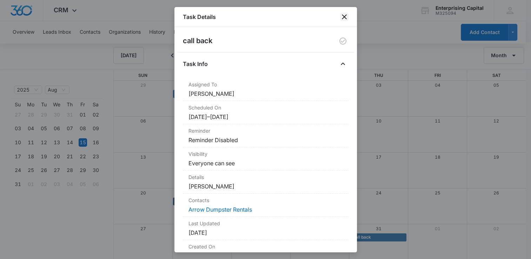
click at [346, 15] on icon "close" at bounding box center [344, 16] width 5 height 5
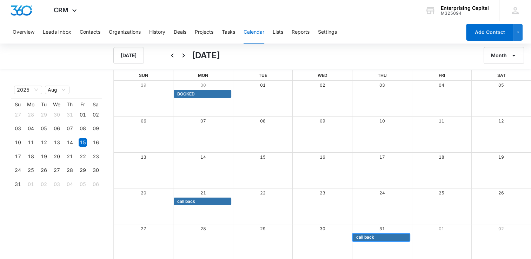
click at [390, 235] on span "call back" at bounding box center [382, 237] width 52 height 6
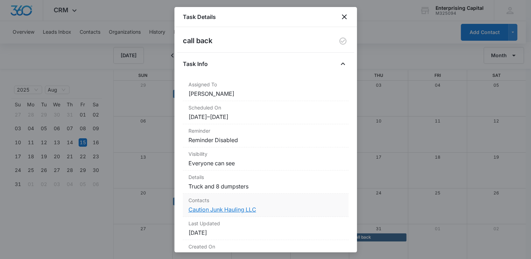
click at [231, 209] on link "Caution Junk Hauling LLC" at bounding box center [223, 209] width 68 height 7
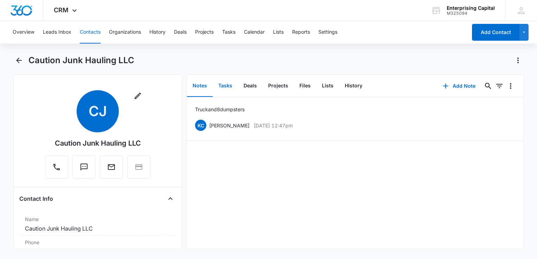
click at [227, 84] on button "Tasks" at bounding box center [224, 86] width 25 height 22
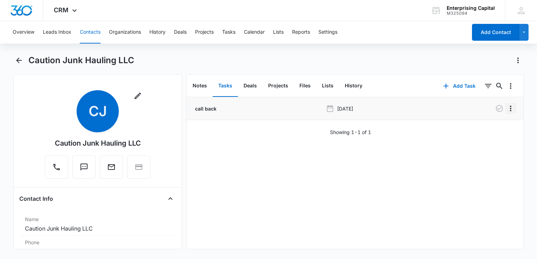
click at [510, 108] on icon "Overflow Menu" at bounding box center [510, 109] width 1 height 6
click at [483, 127] on div "Edit" at bounding box center [486, 128] width 15 height 5
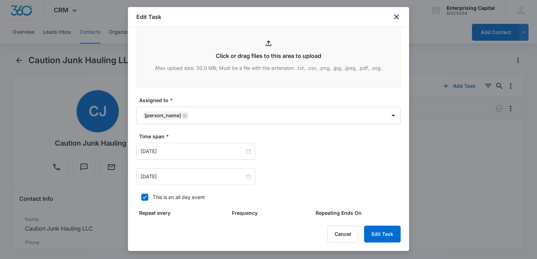
scroll to position [308, 0]
click at [198, 147] on input "[DATE]" at bounding box center [192, 151] width 104 height 8
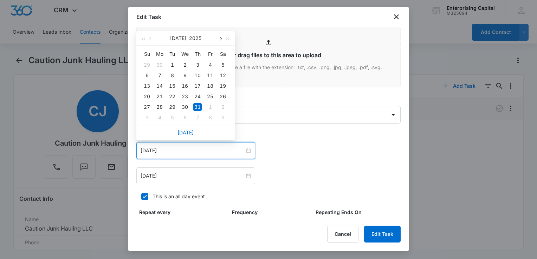
click at [220, 38] on span "button" at bounding box center [220, 39] width 4 height 4
type input "[DATE]"
click at [160, 94] on div "18" at bounding box center [159, 96] width 8 height 8
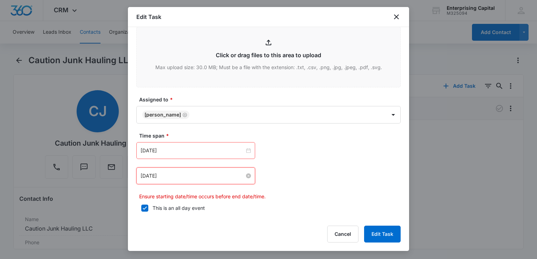
click at [180, 173] on input "[DATE]" at bounding box center [192, 176] width 104 height 8
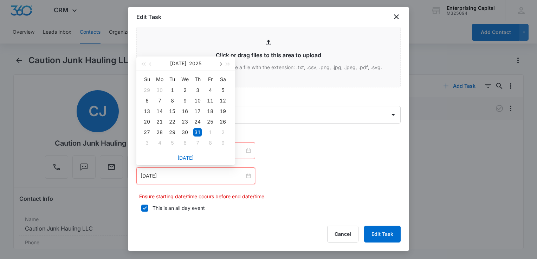
click at [219, 65] on span "button" at bounding box center [220, 65] width 4 height 4
type input "[DATE]"
click at [161, 124] on div "18" at bounding box center [159, 122] width 8 height 8
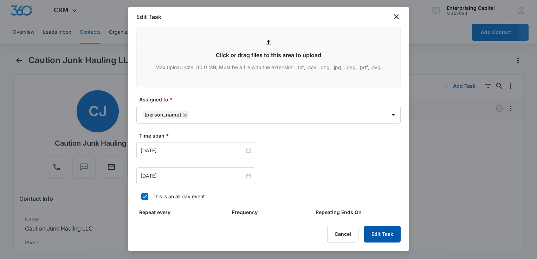
click at [382, 230] on button "Edit Task" at bounding box center [382, 234] width 37 height 17
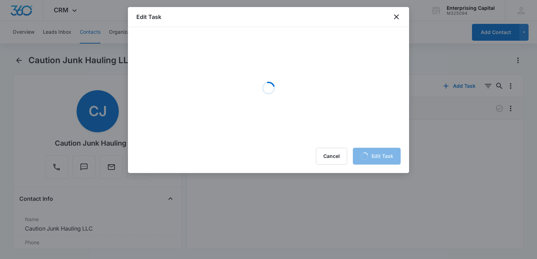
scroll to position [0, 0]
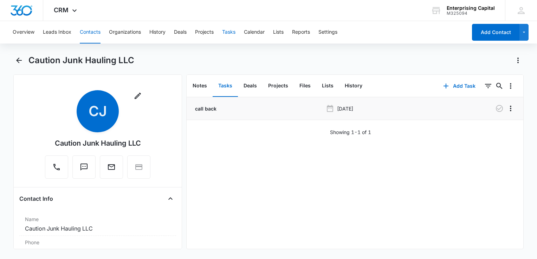
click at [231, 30] on button "Tasks" at bounding box center [228, 32] width 13 height 22
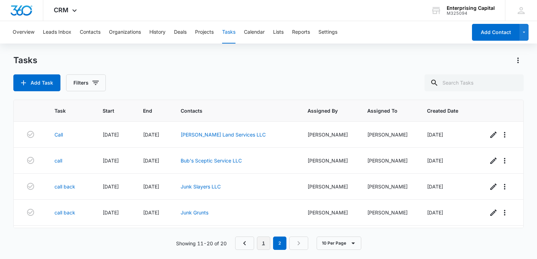
click at [265, 243] on link "1" at bounding box center [263, 243] width 13 height 13
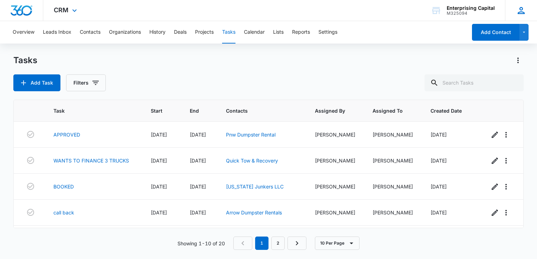
click at [521, 9] on icon at bounding box center [521, 10] width 11 height 11
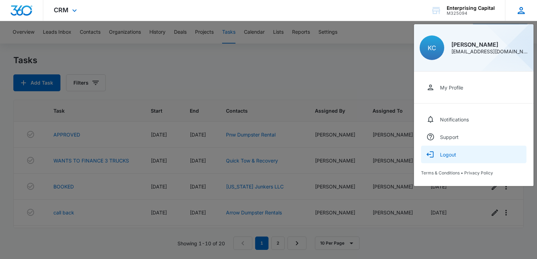
click at [452, 153] on div "Logout" at bounding box center [448, 155] width 16 height 6
